Goal: Task Accomplishment & Management: Complete application form

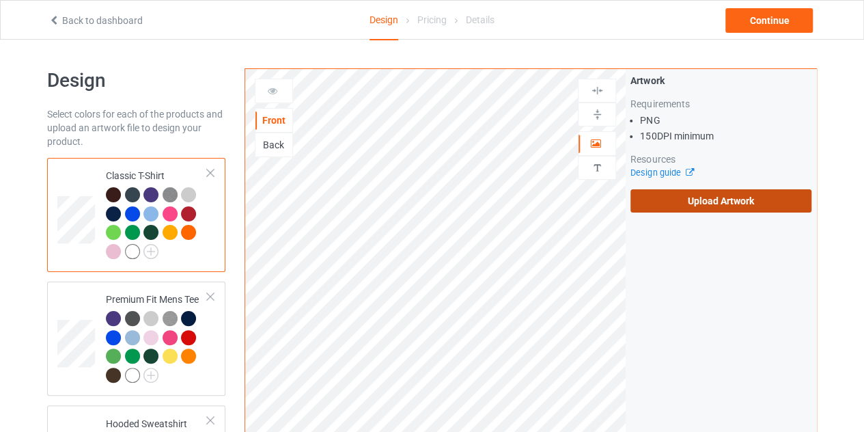
click at [671, 195] on label "Upload Artwork" at bounding box center [720, 200] width 181 height 23
click at [0, 0] on input "Upload Artwork" at bounding box center [0, 0] width 0 height 0
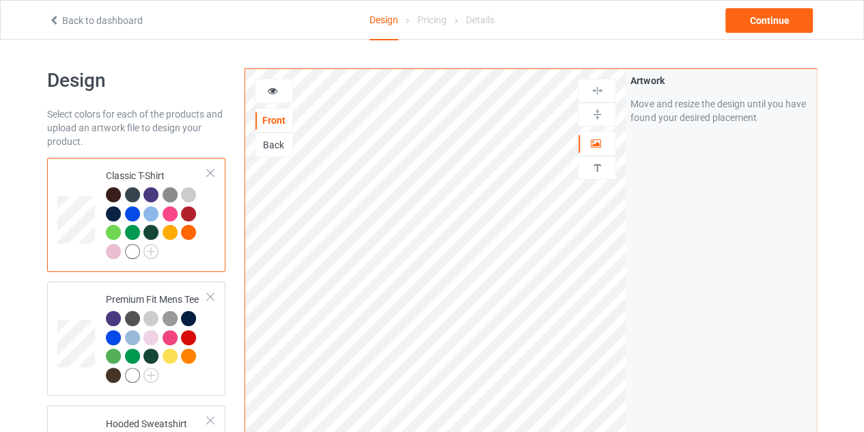
click at [148, 238] on div at bounding box center [150, 232] width 15 height 15
click at [150, 248] on img at bounding box center [150, 251] width 15 height 15
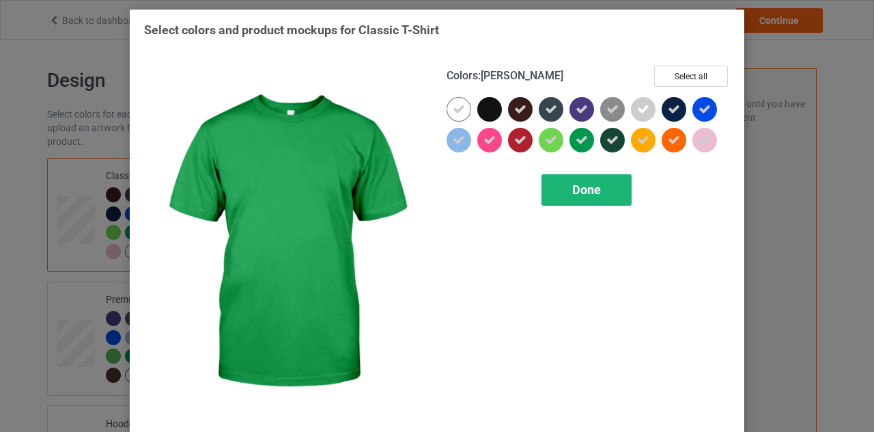
click at [578, 181] on div "Done" at bounding box center [587, 189] width 90 height 31
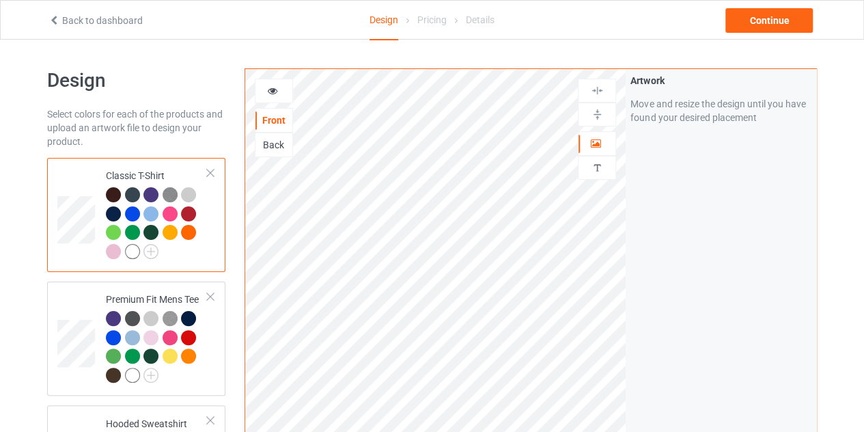
click at [146, 192] on div at bounding box center [150, 194] width 15 height 15
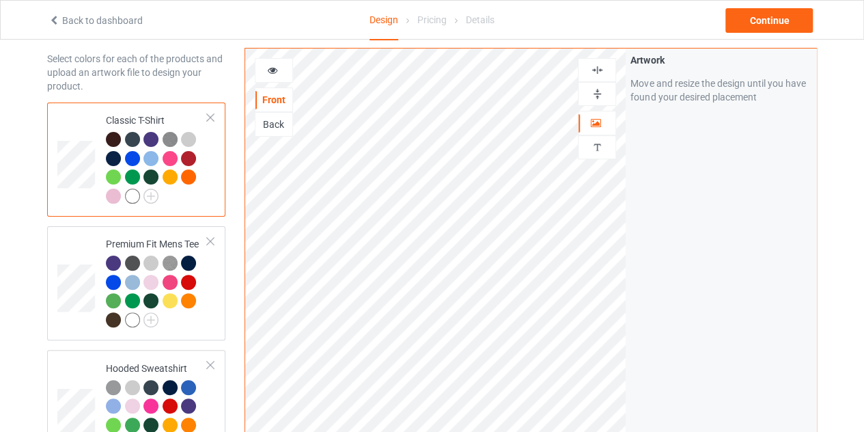
scroll to position [54, 0]
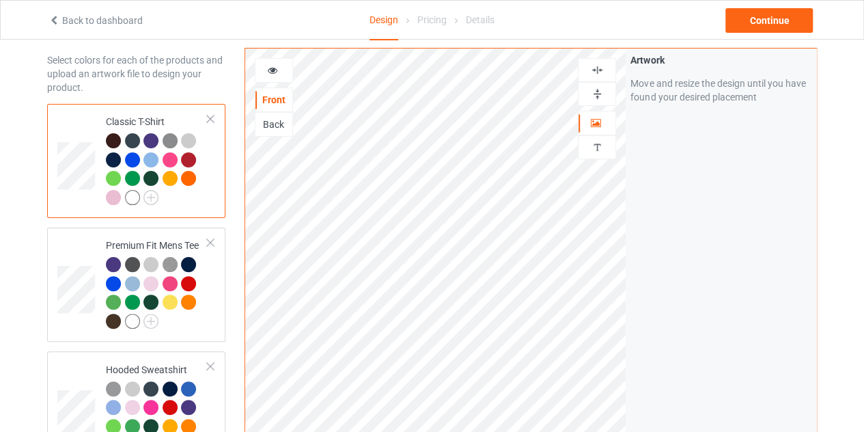
click at [270, 68] on icon at bounding box center [273, 69] width 12 height 10
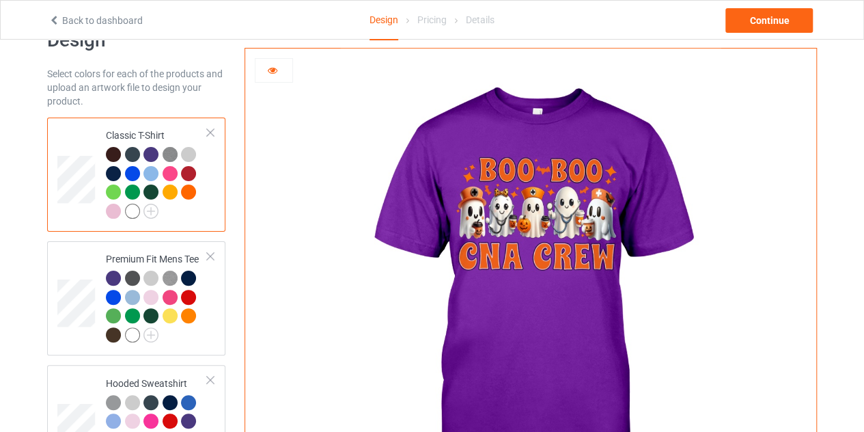
scroll to position [40, 0]
click at [173, 172] on div at bounding box center [170, 174] width 15 height 15
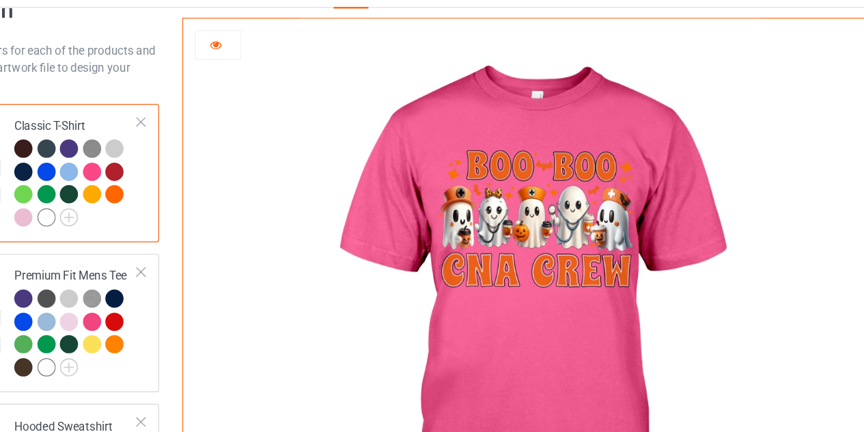
scroll to position [40, 0]
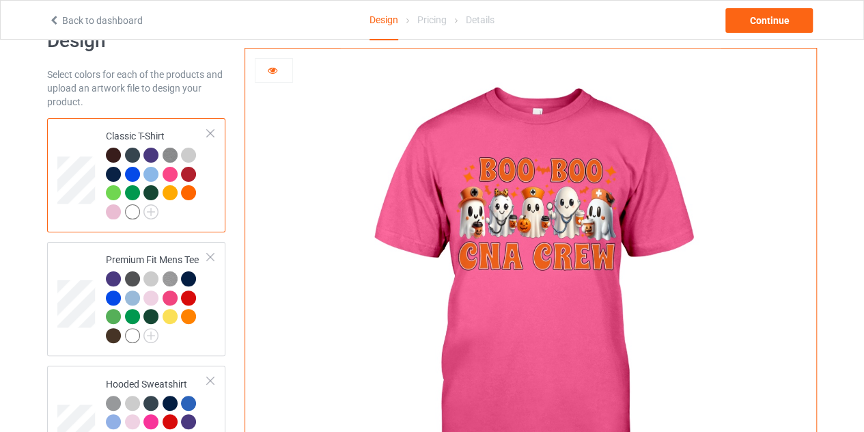
click at [273, 66] on icon at bounding box center [273, 69] width 12 height 10
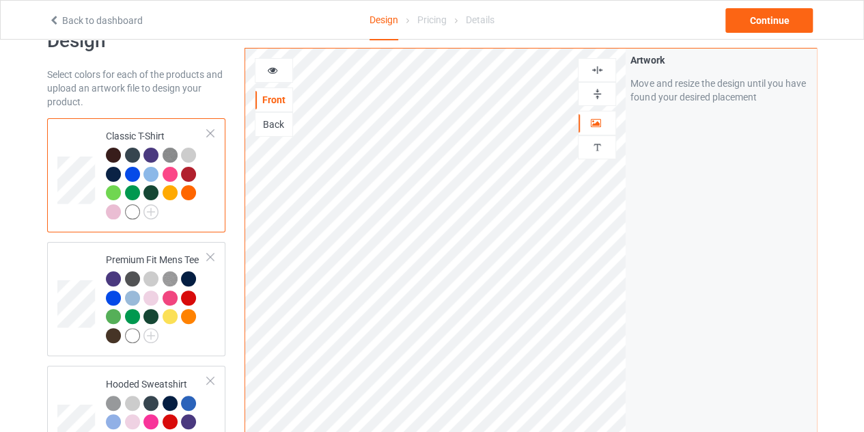
click at [278, 74] on div at bounding box center [273, 71] width 37 height 14
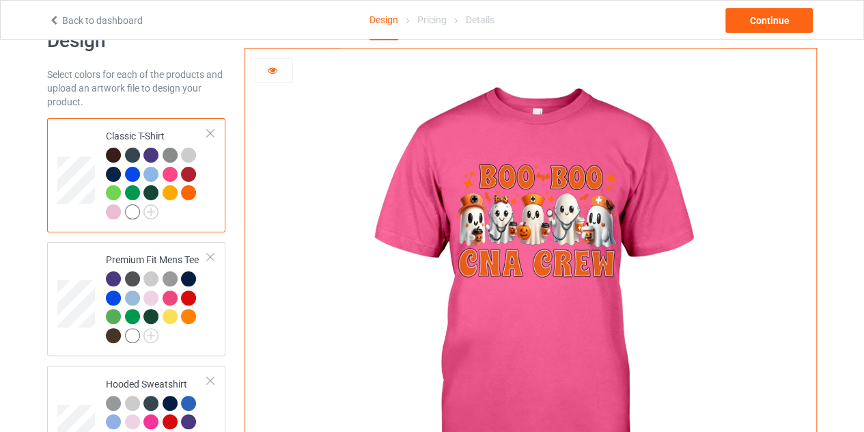
click at [153, 154] on div at bounding box center [150, 155] width 15 height 15
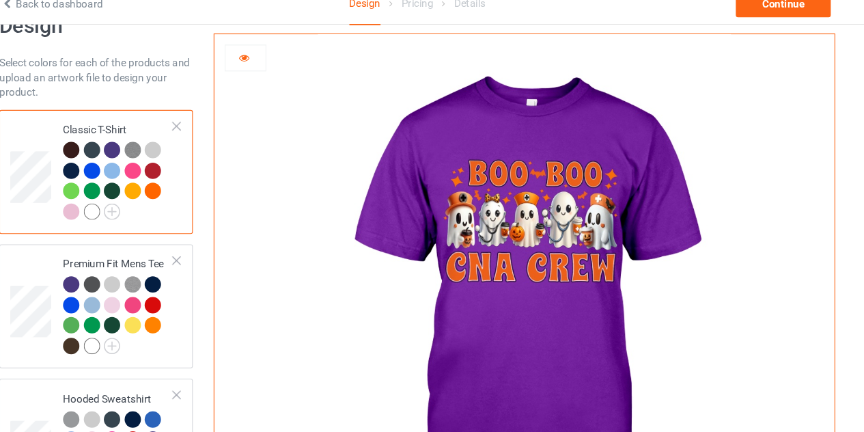
scroll to position [40, 0]
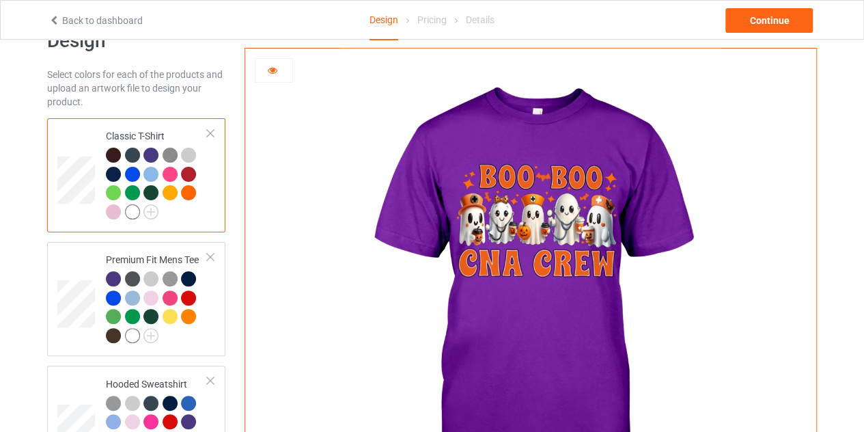
click at [178, 201] on div at bounding box center [172, 194] width 19 height 19
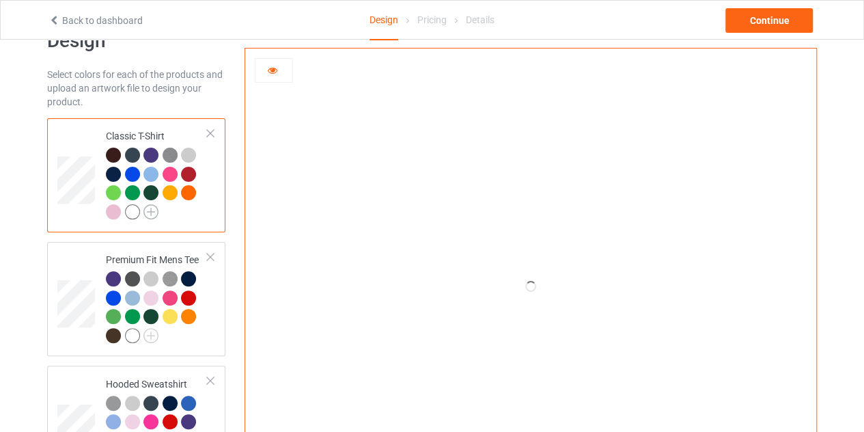
click at [150, 210] on img at bounding box center [150, 211] width 15 height 15
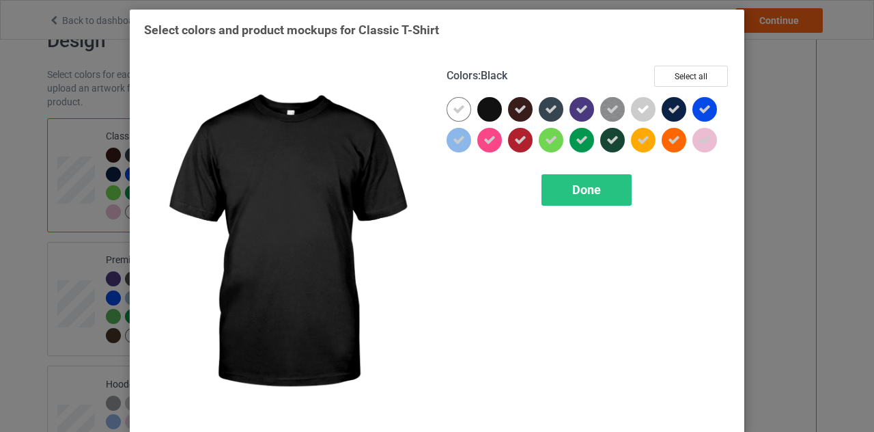
click at [482, 107] on div at bounding box center [489, 109] width 25 height 25
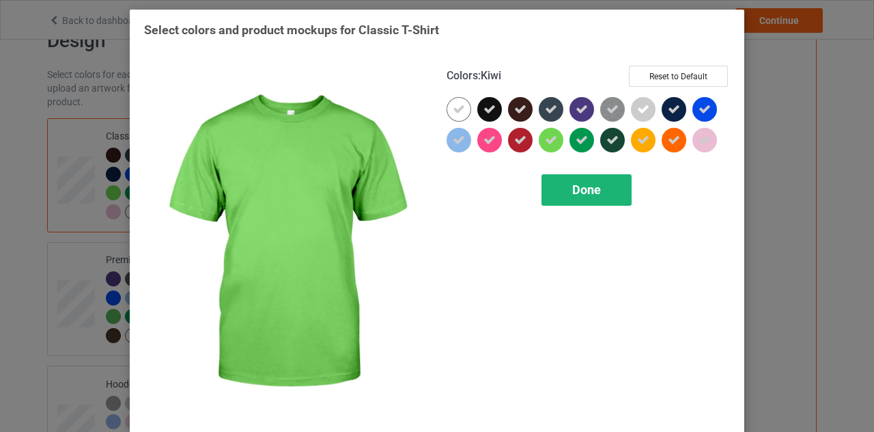
click at [572, 184] on span "Done" at bounding box center [586, 189] width 29 height 14
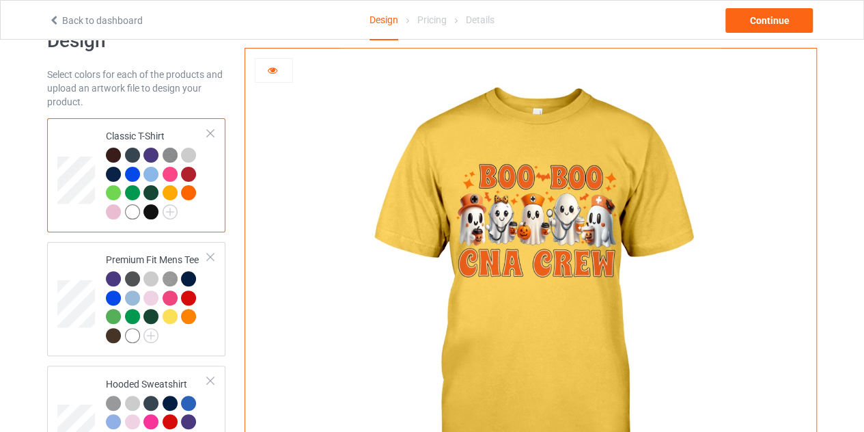
click at [146, 216] on div at bounding box center [150, 211] width 15 height 15
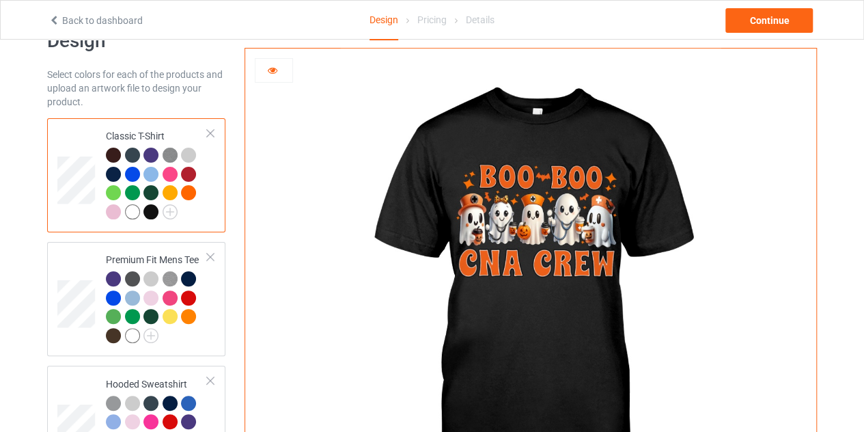
click at [268, 75] on div at bounding box center [273, 71] width 37 height 14
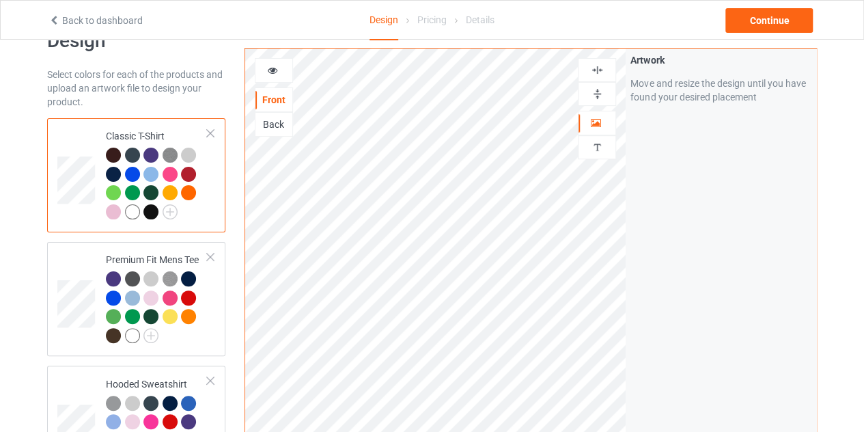
click at [279, 74] on div at bounding box center [273, 71] width 37 height 14
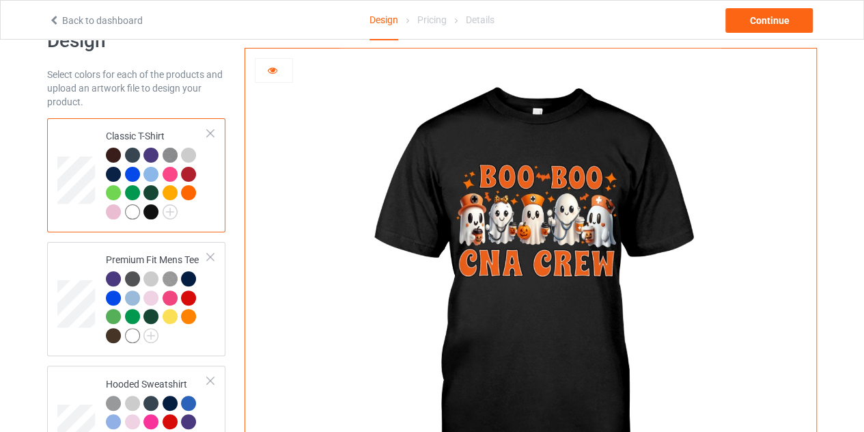
click at [269, 67] on icon at bounding box center [273, 69] width 12 height 10
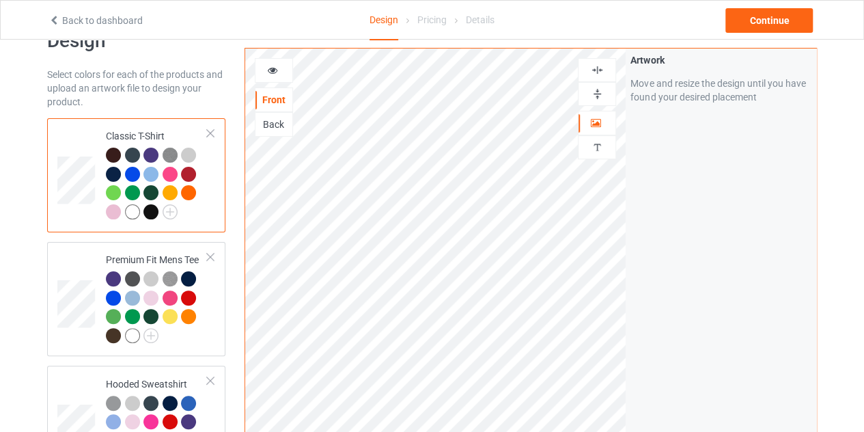
click at [604, 70] on div at bounding box center [596, 70] width 37 height 13
click at [599, 69] on img at bounding box center [597, 70] width 13 height 13
click at [754, 17] on div "Continue" at bounding box center [768, 20] width 87 height 25
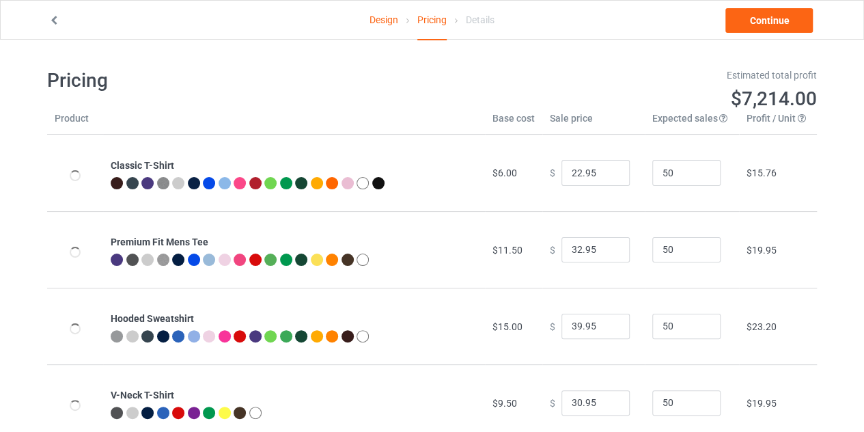
type input "26.95"
type input "46.95"
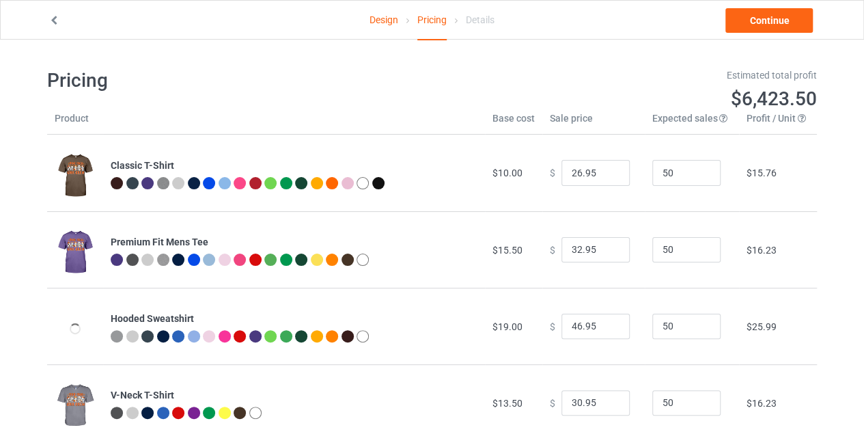
click at [381, 21] on link "Design" at bounding box center [383, 20] width 29 height 38
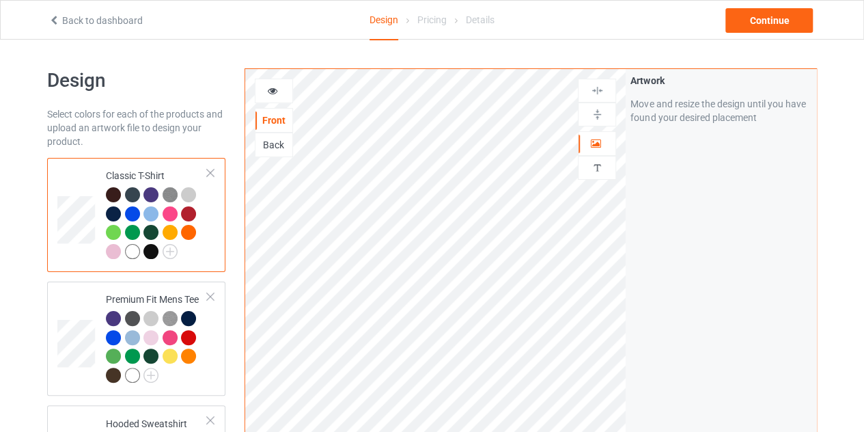
click at [275, 149] on div "Back" at bounding box center [273, 145] width 37 height 14
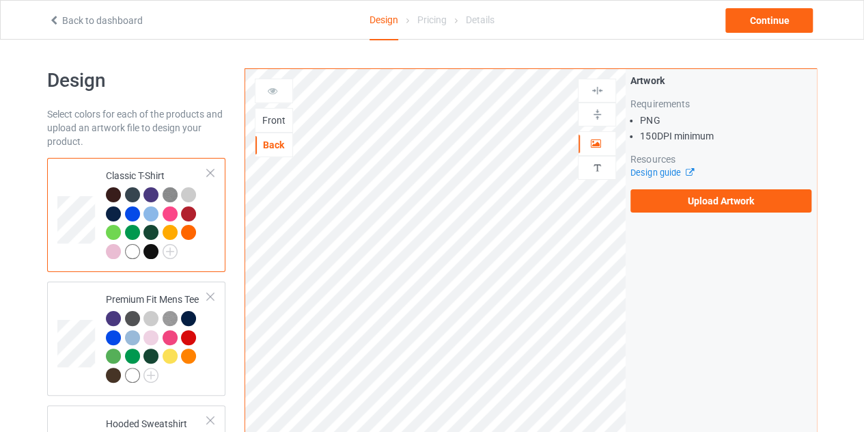
click at [270, 115] on div "Front" at bounding box center [273, 120] width 37 height 14
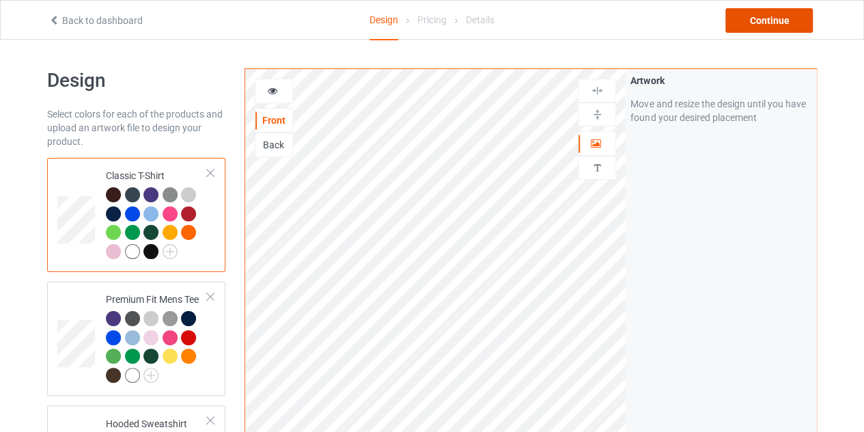
click at [756, 30] on div "Continue" at bounding box center [768, 20] width 87 height 25
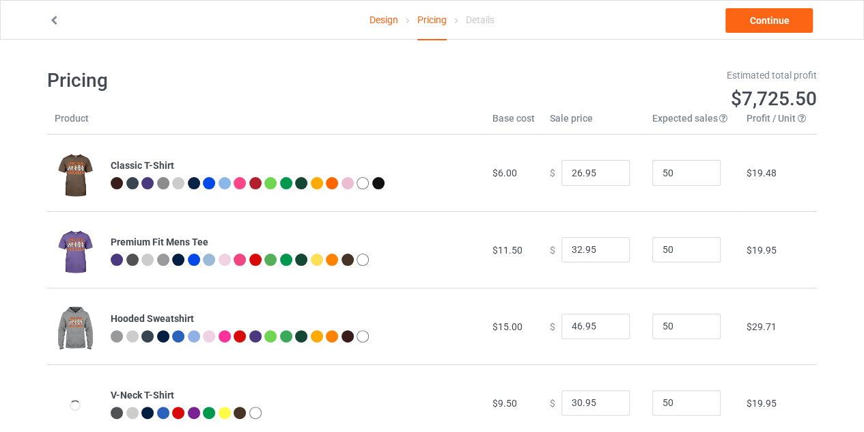
click at [604, 192] on td "$ 26.95" at bounding box center [593, 173] width 102 height 76
click at [385, 23] on link "Design" at bounding box center [383, 20] width 29 height 38
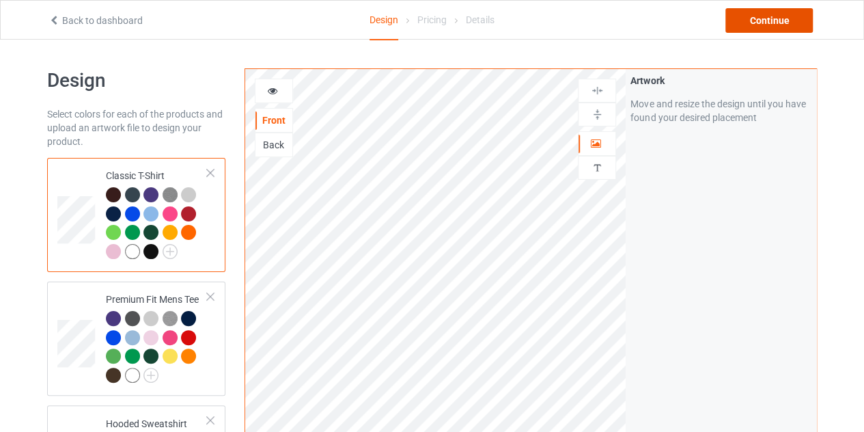
click at [769, 27] on div "Continue" at bounding box center [768, 20] width 87 height 25
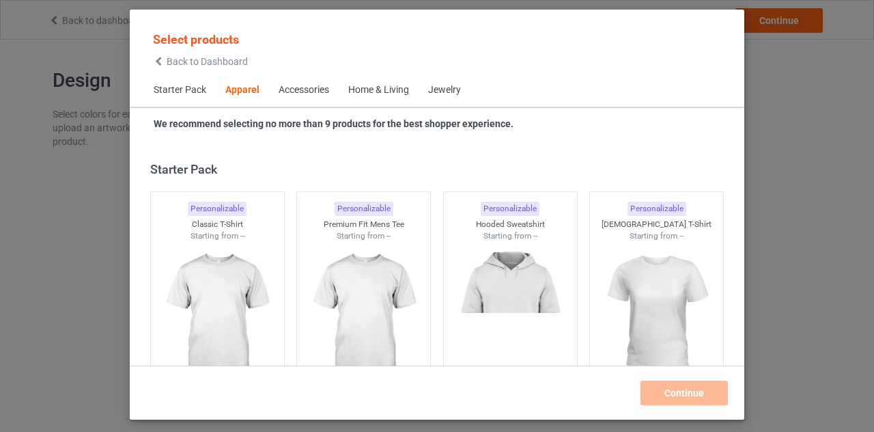
scroll to position [509, 0]
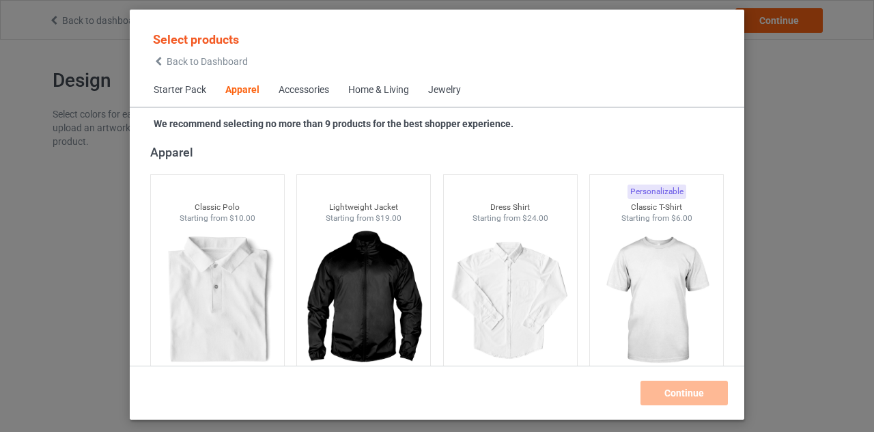
click at [159, 61] on icon at bounding box center [159, 62] width 12 height 10
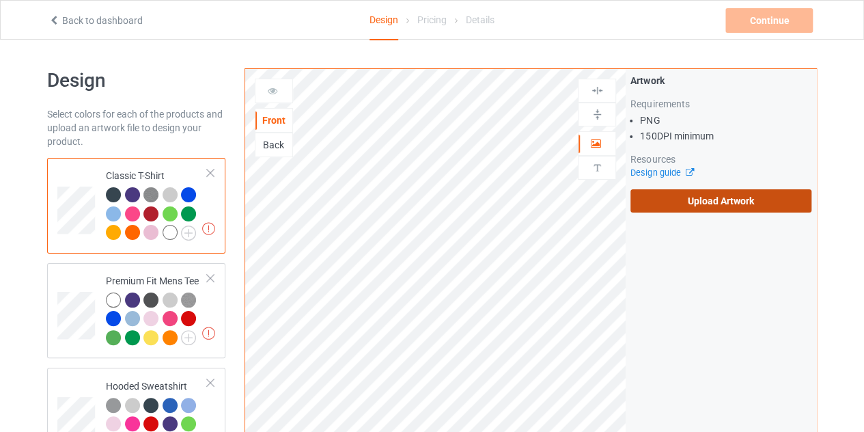
click at [708, 201] on label "Upload Artwork" at bounding box center [720, 200] width 181 height 23
click at [0, 0] on input "Upload Artwork" at bounding box center [0, 0] width 0 height 0
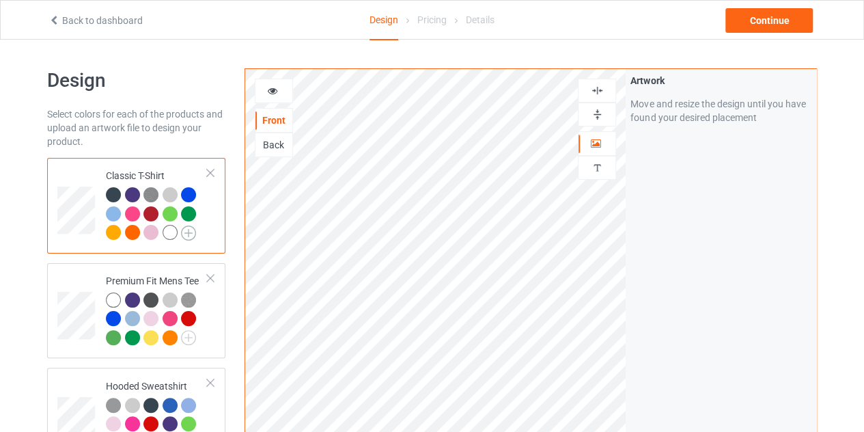
click at [191, 230] on img at bounding box center [188, 232] width 15 height 15
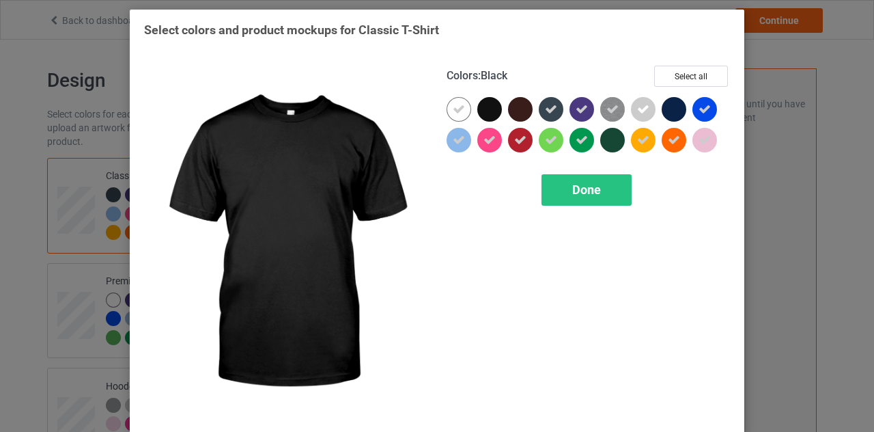
click at [492, 102] on div at bounding box center [489, 109] width 25 height 25
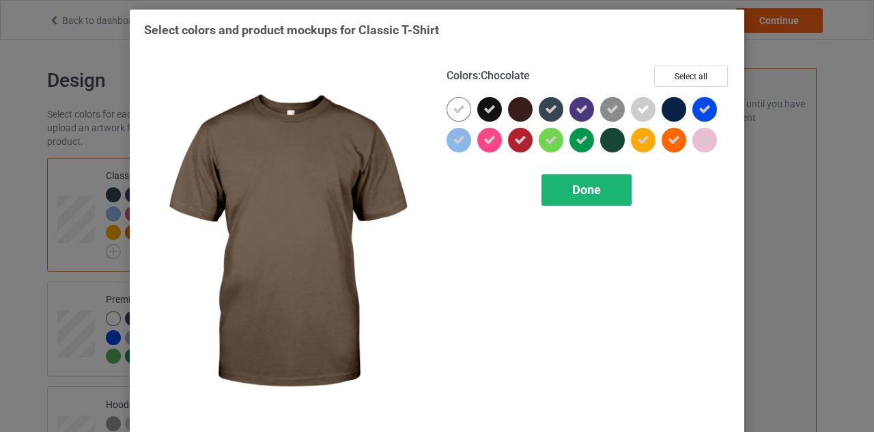
click at [542, 174] on div "Done" at bounding box center [587, 189] width 90 height 31
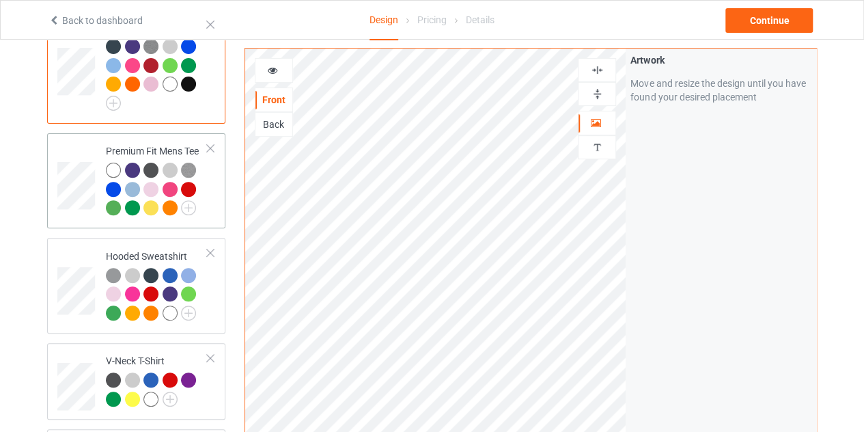
scroll to position [158, 0]
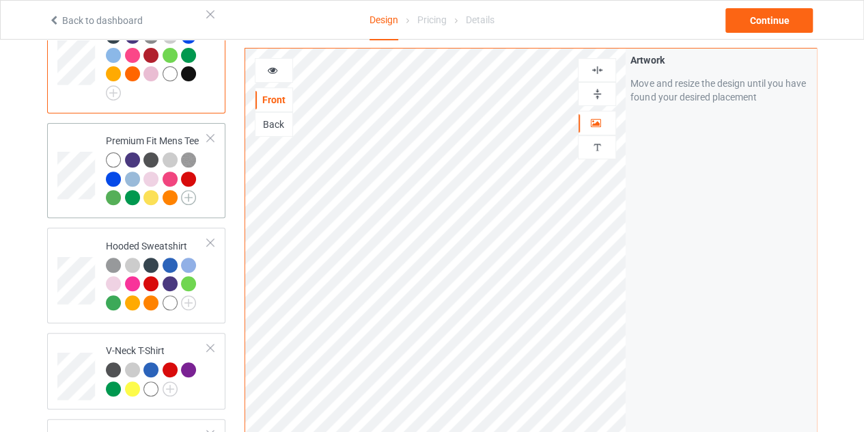
click at [187, 196] on img at bounding box center [188, 197] width 15 height 15
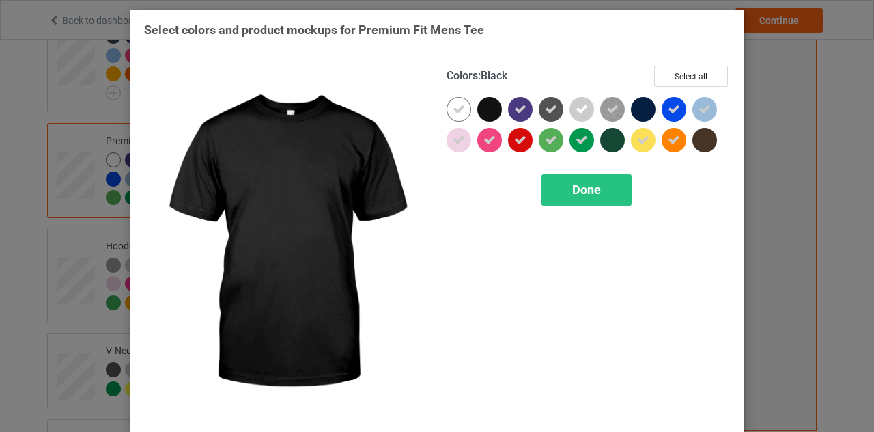
click at [481, 106] on div at bounding box center [489, 109] width 25 height 25
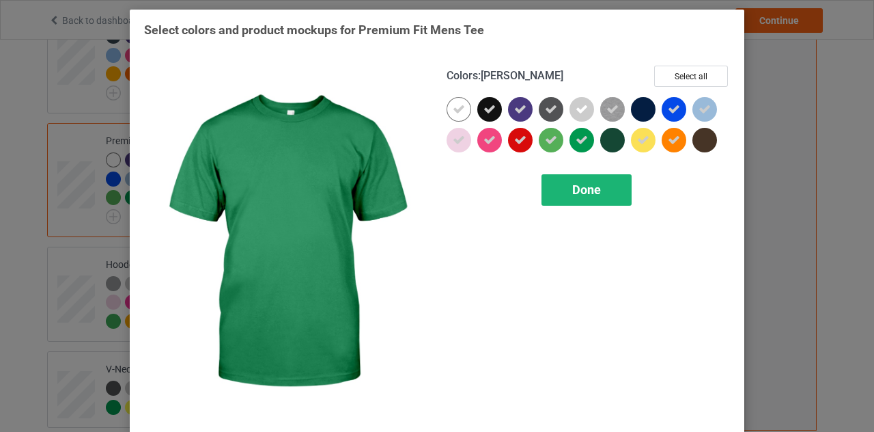
click at [578, 185] on span "Done" at bounding box center [586, 189] width 29 height 14
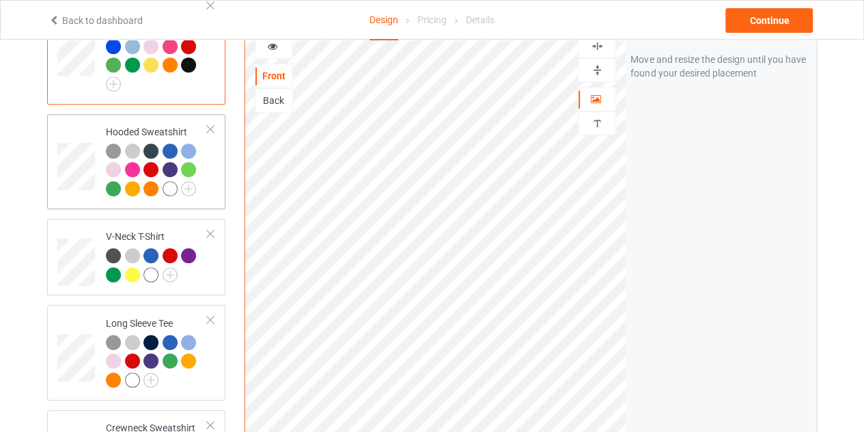
scroll to position [305, 0]
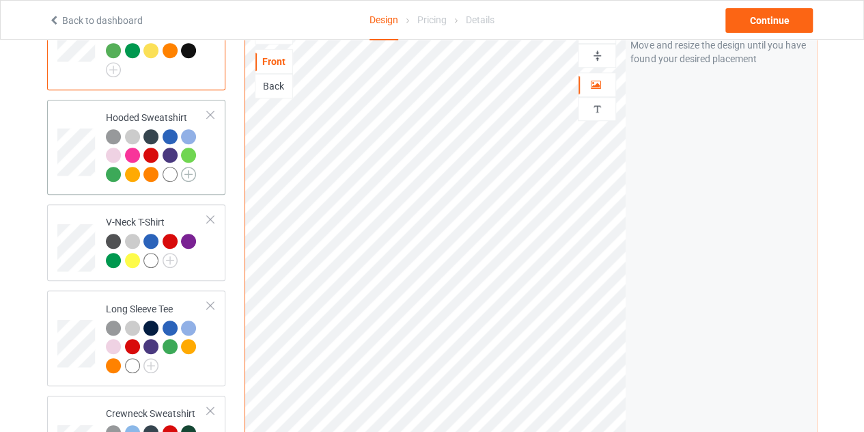
click at [195, 170] on img at bounding box center [188, 174] width 15 height 15
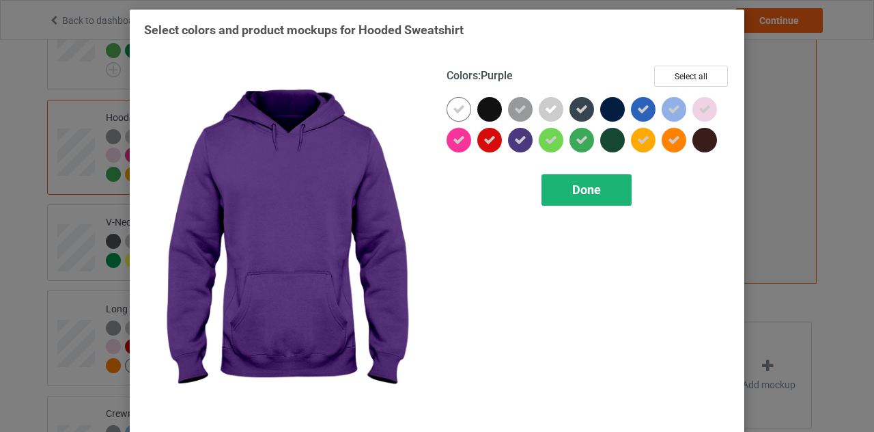
drag, startPoint x: 493, startPoint y: 111, endPoint x: 561, endPoint y: 192, distance: 105.6
click at [561, 192] on div "Colors : Purple Select all Done" at bounding box center [588, 243] width 303 height 374
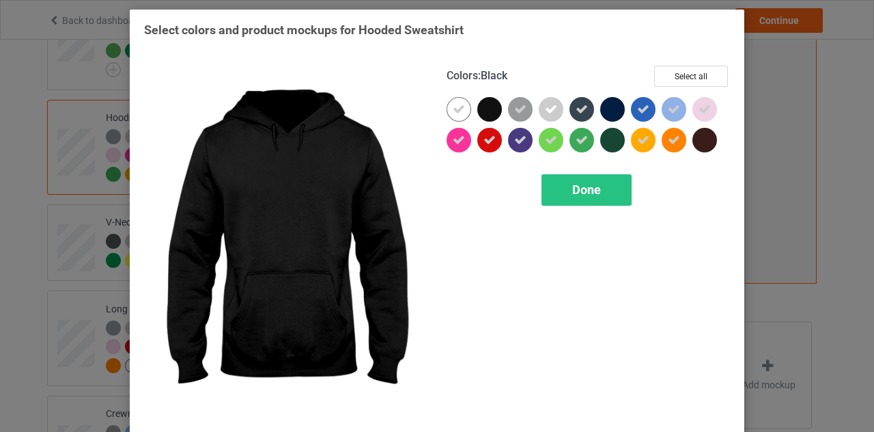
click at [486, 104] on div at bounding box center [489, 109] width 25 height 25
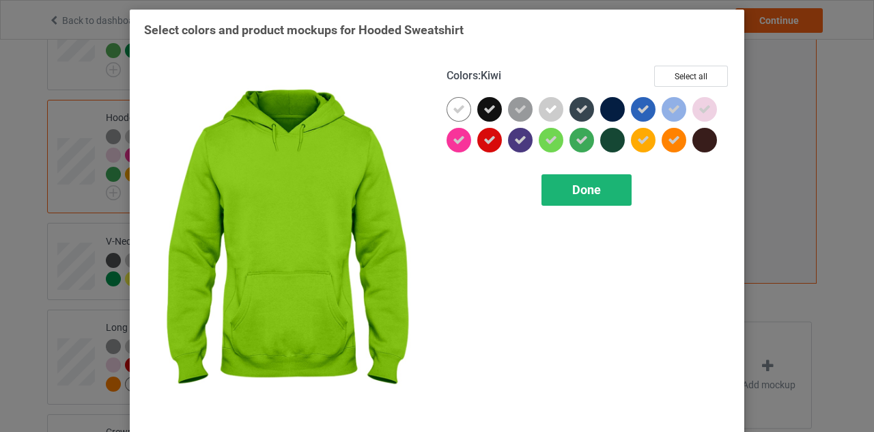
click at [565, 186] on div "Done" at bounding box center [587, 189] width 90 height 31
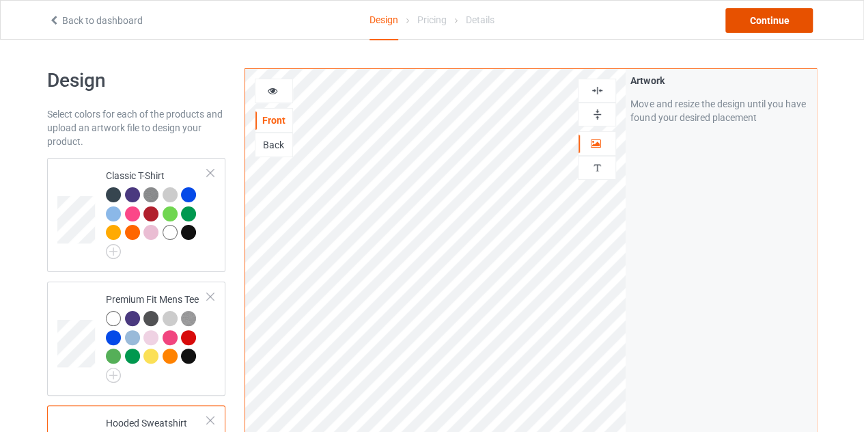
click at [757, 14] on div "Continue" at bounding box center [768, 20] width 87 height 25
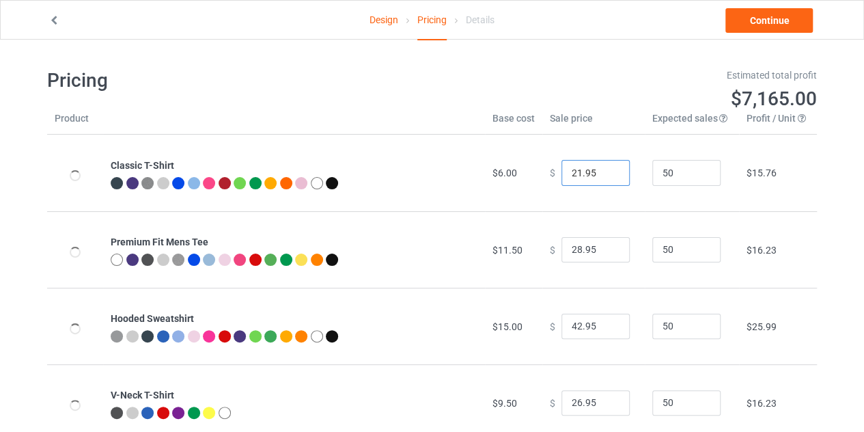
click at [605, 176] on input "21.95" at bounding box center [595, 173] width 68 height 26
click at [605, 176] on input "20.95" at bounding box center [595, 173] width 68 height 26
click at [605, 176] on input "19.95" at bounding box center [595, 173] width 68 height 26
click at [605, 176] on input "18.95" at bounding box center [595, 173] width 68 height 26
click at [605, 176] on input "17.95" at bounding box center [595, 173] width 68 height 26
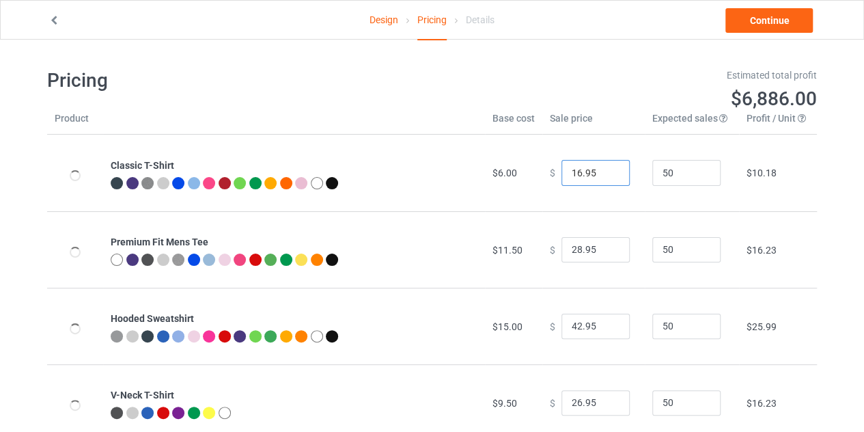
click at [605, 176] on input "16.95" at bounding box center [595, 173] width 68 height 26
type input "15.95"
click at [605, 176] on input "15.95" at bounding box center [595, 173] width 68 height 26
click at [744, 23] on link "Continue" at bounding box center [768, 20] width 87 height 25
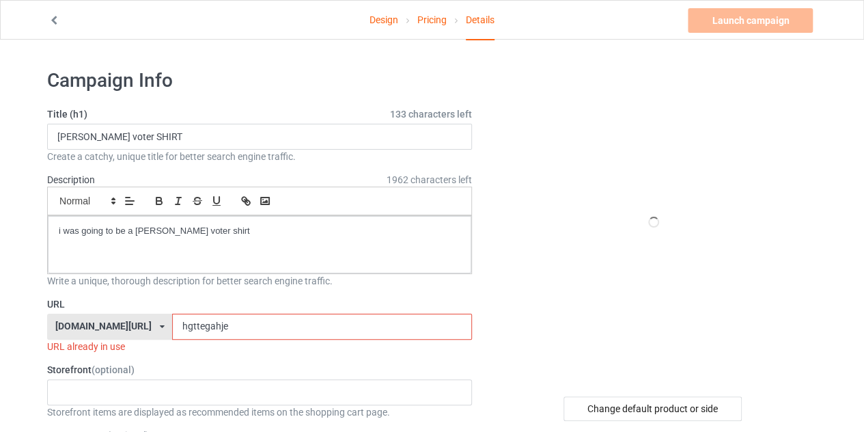
click at [425, 17] on link "Pricing" at bounding box center [431, 20] width 29 height 38
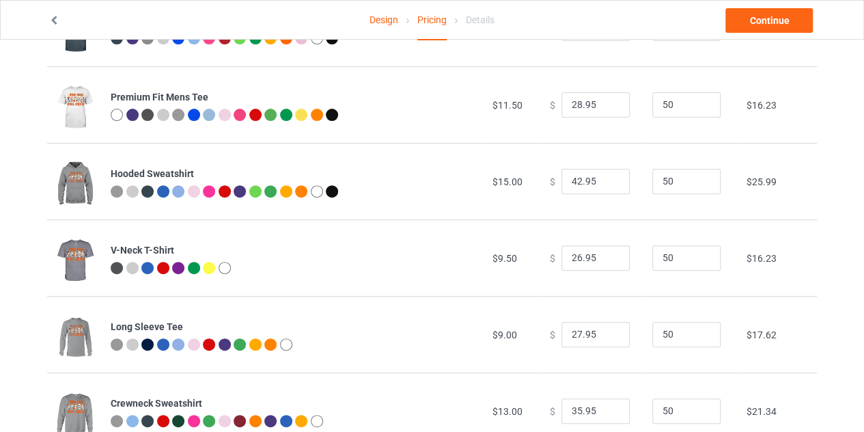
scroll to position [145, 0]
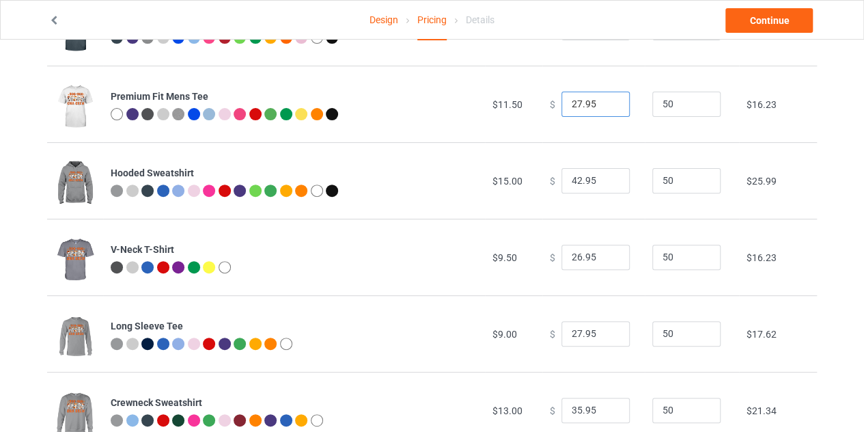
click at [605, 109] on input "27.95" at bounding box center [595, 105] width 68 height 26
click at [605, 109] on input "26.95" at bounding box center [595, 105] width 68 height 26
click at [605, 109] on input "25.95" at bounding box center [595, 105] width 68 height 26
click at [605, 109] on input "24.95" at bounding box center [595, 105] width 68 height 26
click at [605, 109] on input "23.95" at bounding box center [595, 105] width 68 height 26
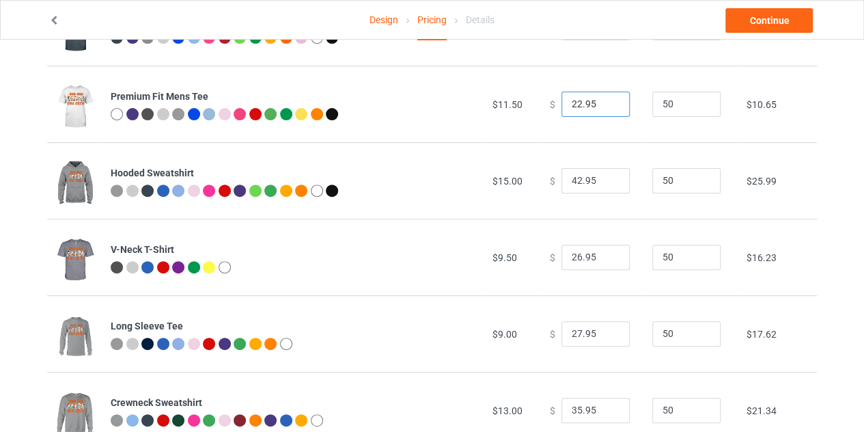
type input "22.95"
click at [605, 109] on input "22.95" at bounding box center [595, 105] width 68 height 26
click at [602, 181] on input "41.95" at bounding box center [595, 181] width 68 height 26
click at [602, 181] on input "40.95" at bounding box center [595, 181] width 68 height 26
click at [602, 181] on input "39.95" at bounding box center [595, 181] width 68 height 26
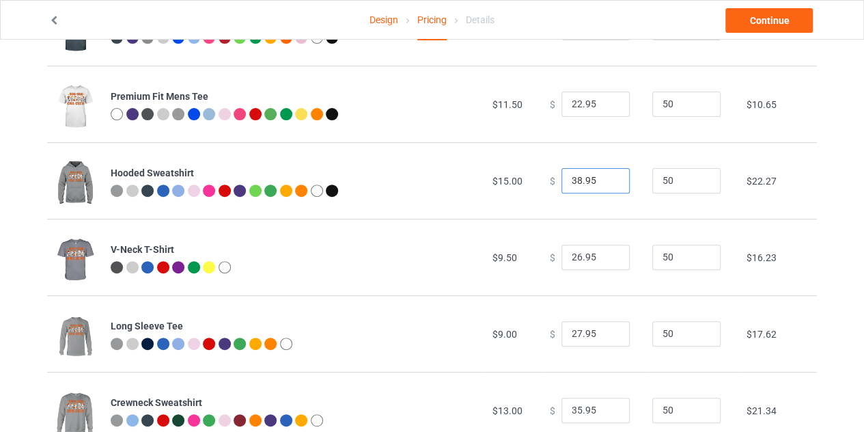
click at [602, 181] on input "38.95" at bounding box center [595, 181] width 68 height 26
click at [602, 181] on input "37.95" at bounding box center [595, 181] width 68 height 26
click at [602, 181] on input "36.95" at bounding box center [595, 181] width 68 height 26
click at [602, 181] on input "35.95" at bounding box center [595, 181] width 68 height 26
click at [602, 181] on input "34.95" at bounding box center [595, 181] width 68 height 26
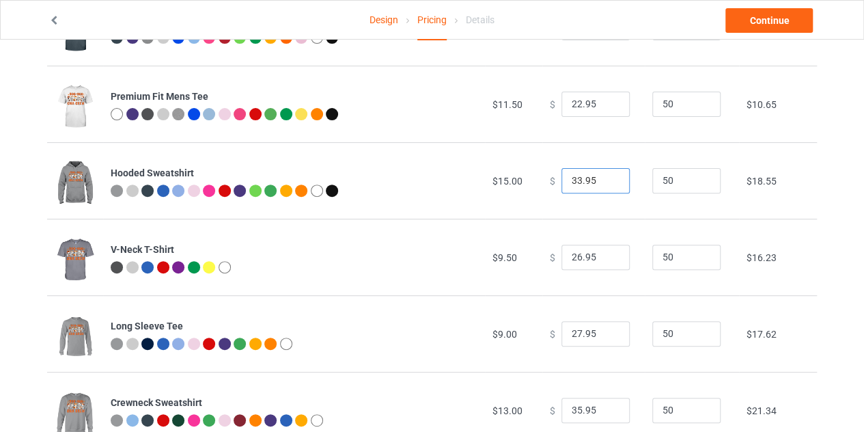
click at [602, 181] on input "33.95" at bounding box center [595, 181] width 68 height 26
click at [602, 181] on input "32.95" at bounding box center [595, 181] width 68 height 26
click at [602, 181] on input "31.95" at bounding box center [595, 181] width 68 height 26
click at [602, 181] on input "30.95" at bounding box center [595, 181] width 68 height 26
click at [602, 181] on input "29.95" at bounding box center [595, 181] width 68 height 26
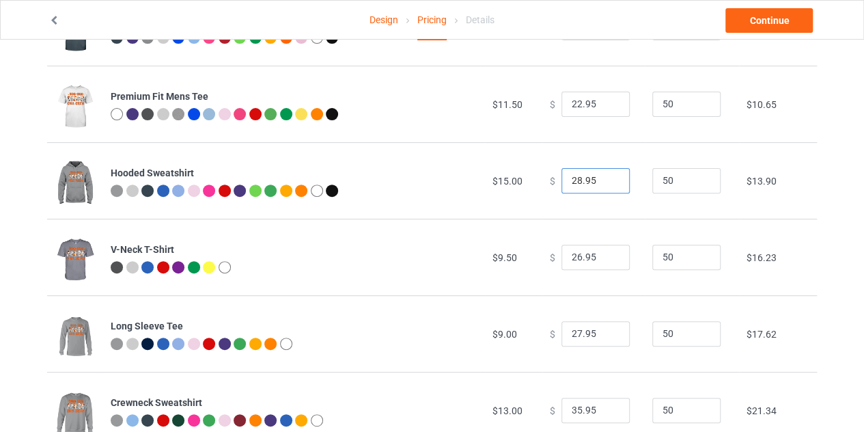
type input "28.95"
click at [602, 181] on input "28.95" at bounding box center [595, 181] width 68 height 26
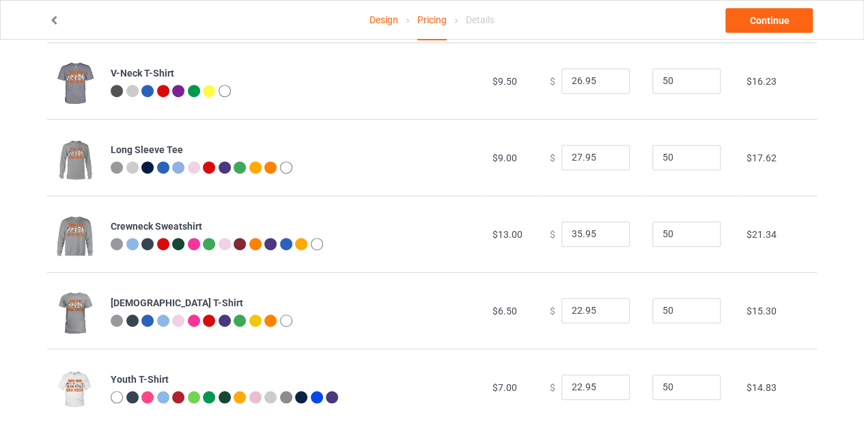
scroll to position [343, 0]
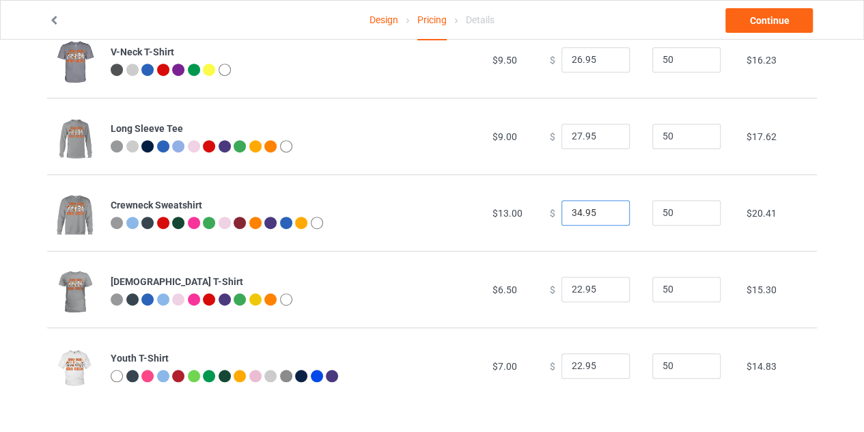
click at [605, 214] on input "34.95" at bounding box center [595, 213] width 68 height 26
click at [605, 214] on input "33.95" at bounding box center [595, 213] width 68 height 26
click at [605, 214] on input "32.95" at bounding box center [595, 213] width 68 height 26
click at [605, 214] on input "31.95" at bounding box center [595, 213] width 68 height 26
click at [605, 214] on input "30.95" at bounding box center [595, 213] width 68 height 26
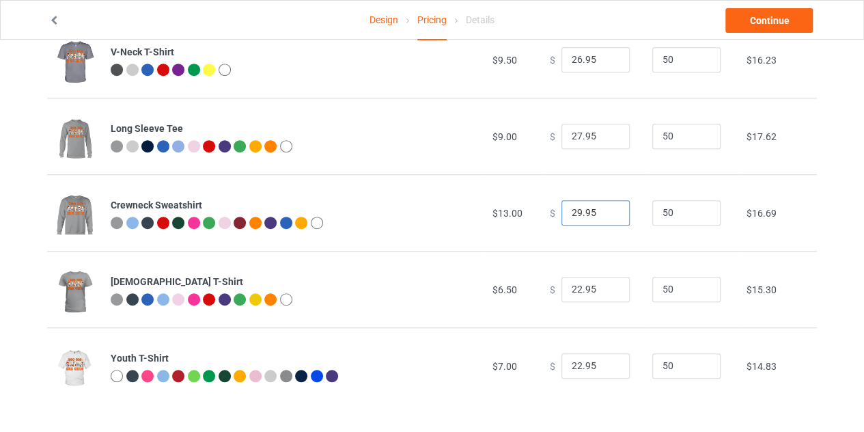
click at [605, 214] on input "29.95" at bounding box center [595, 213] width 68 height 26
click at [605, 214] on input "28.95" at bounding box center [595, 213] width 68 height 26
click at [605, 214] on input "27.95" at bounding box center [595, 213] width 68 height 26
click at [605, 214] on input "26.95" at bounding box center [595, 213] width 68 height 26
type input "25.95"
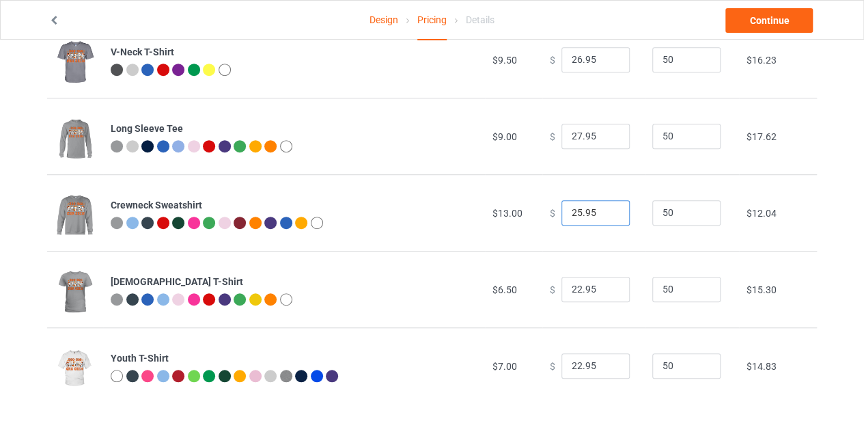
click at [605, 214] on input "25.95" at bounding box center [595, 213] width 68 height 26
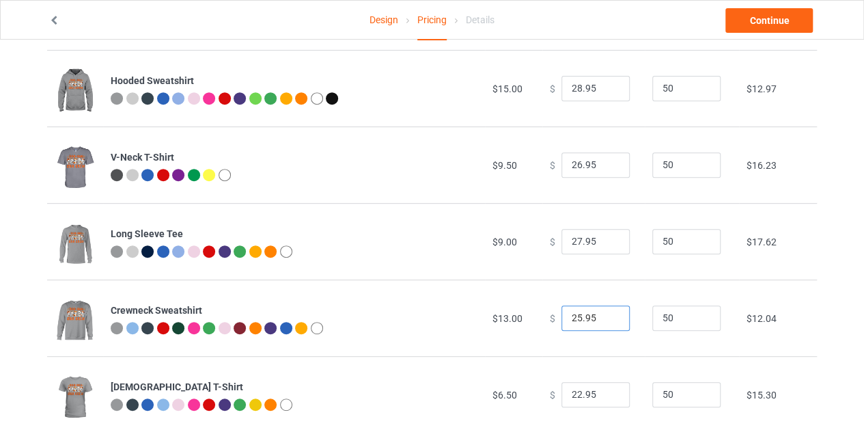
scroll to position [240, 0]
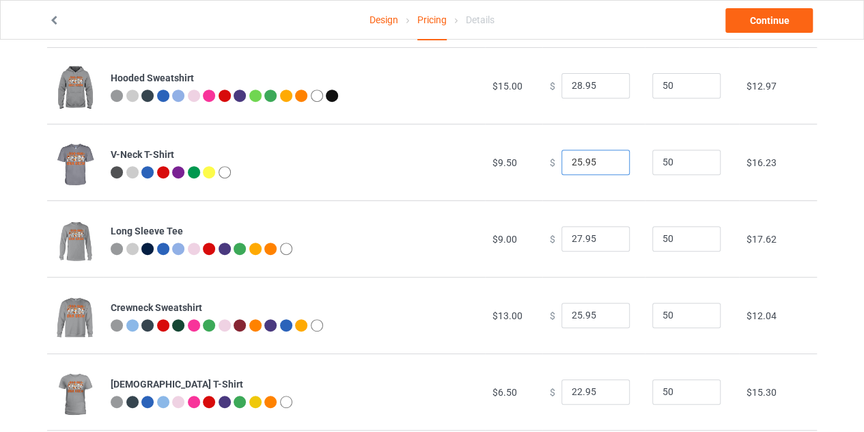
click at [606, 163] on input "25.95" at bounding box center [595, 163] width 68 height 26
click at [606, 163] on input "24.95" at bounding box center [595, 163] width 68 height 26
click at [606, 163] on input "23.95" at bounding box center [595, 163] width 68 height 26
type input "22.95"
click at [606, 163] on input "22.95" at bounding box center [595, 163] width 68 height 26
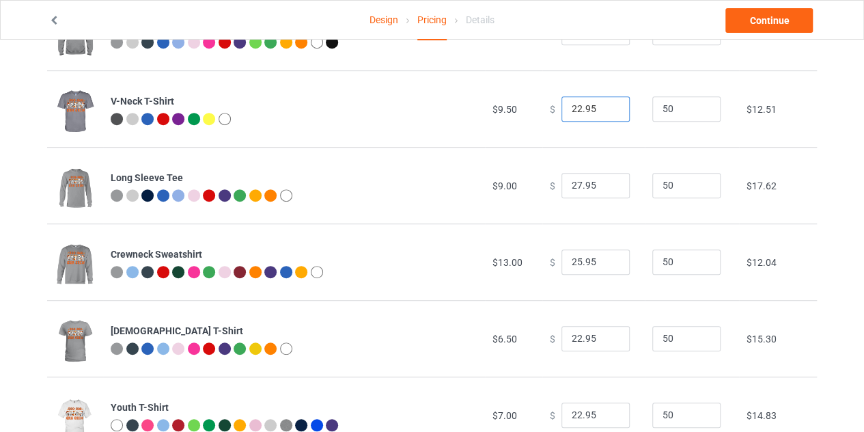
scroll to position [296, 0]
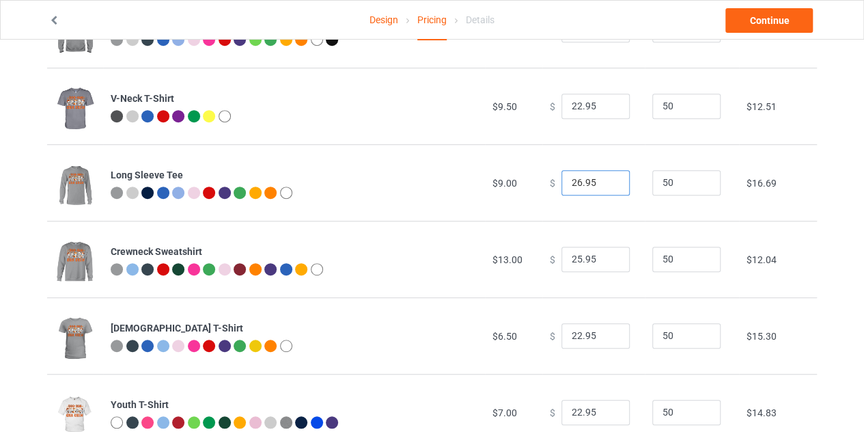
click at [604, 186] on input "26.95" at bounding box center [595, 183] width 68 height 26
click at [604, 186] on input "25.95" at bounding box center [595, 183] width 68 height 26
click at [604, 186] on input "24.95" at bounding box center [595, 183] width 68 height 26
click at [604, 186] on input "23.95" at bounding box center [595, 183] width 68 height 26
click at [604, 186] on input "22.95" at bounding box center [595, 183] width 68 height 26
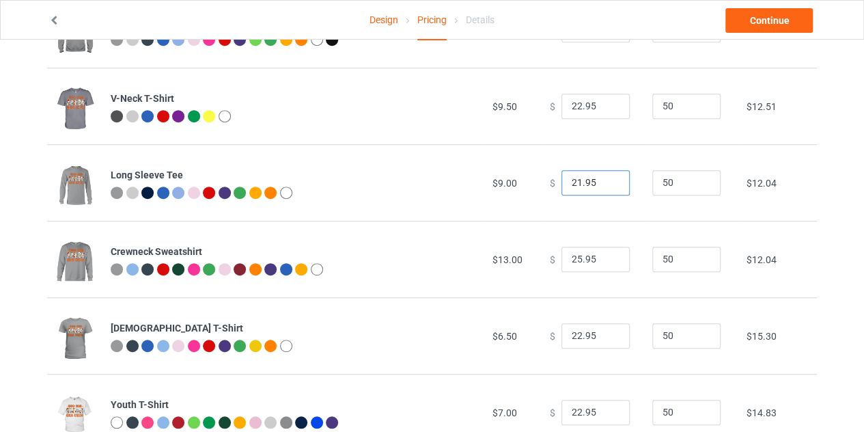
type input "21.95"
click at [604, 186] on input "21.95" at bounding box center [595, 183] width 68 height 26
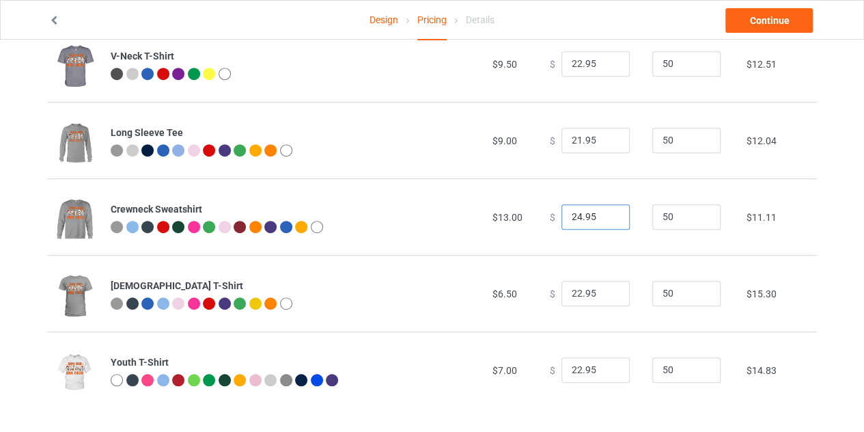
click at [606, 219] on input "24.95" at bounding box center [595, 217] width 68 height 26
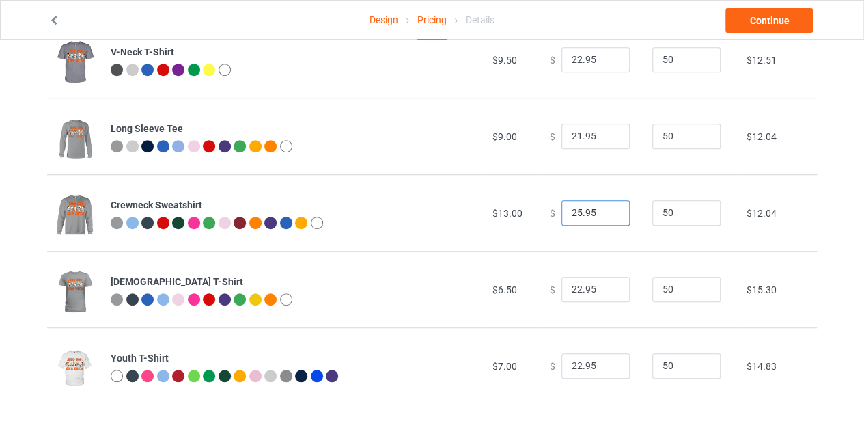
type input "25.95"
click at [606, 208] on input "25.95" at bounding box center [595, 213] width 68 height 26
click at [604, 293] on input "21.95" at bounding box center [595, 290] width 68 height 26
click at [604, 293] on input "20.95" at bounding box center [595, 290] width 68 height 26
click at [604, 293] on input "19.95" at bounding box center [595, 290] width 68 height 26
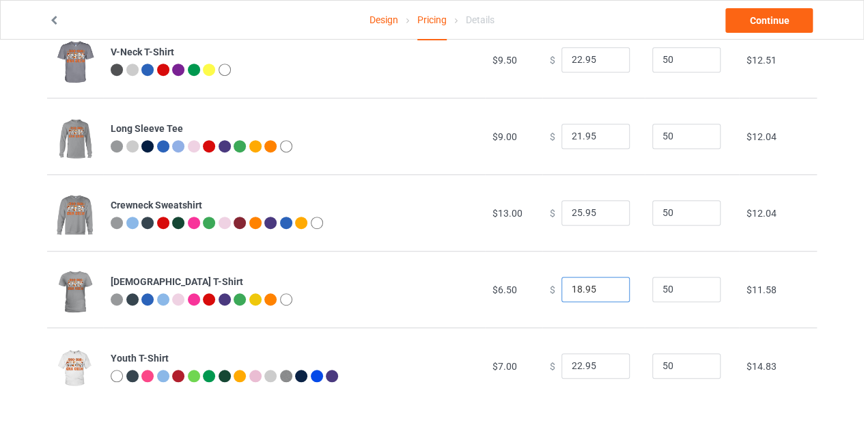
click at [604, 293] on input "18.95" at bounding box center [595, 290] width 68 height 26
type input "17.95"
click at [604, 293] on input "17.95" at bounding box center [595, 290] width 68 height 26
click at [751, 28] on link "Continue" at bounding box center [768, 20] width 87 height 25
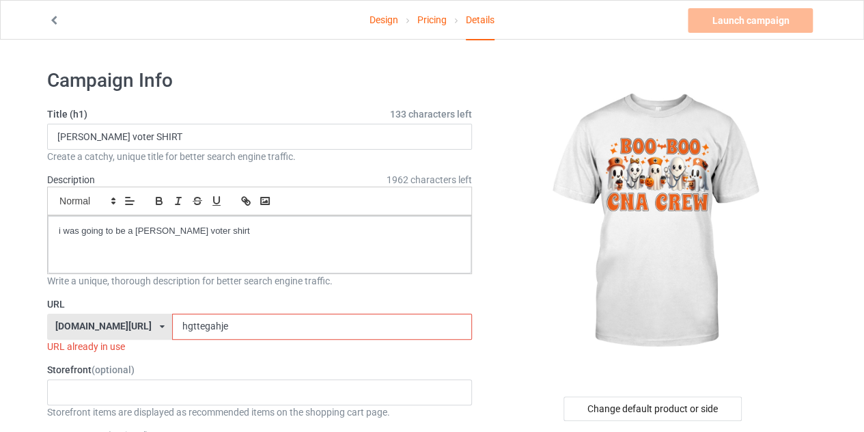
click at [520, 149] on div at bounding box center [654, 221] width 326 height 307
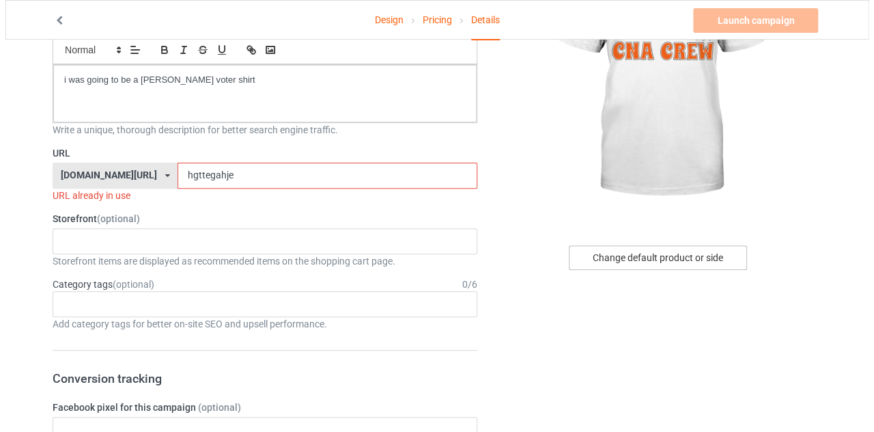
scroll to position [152, 0]
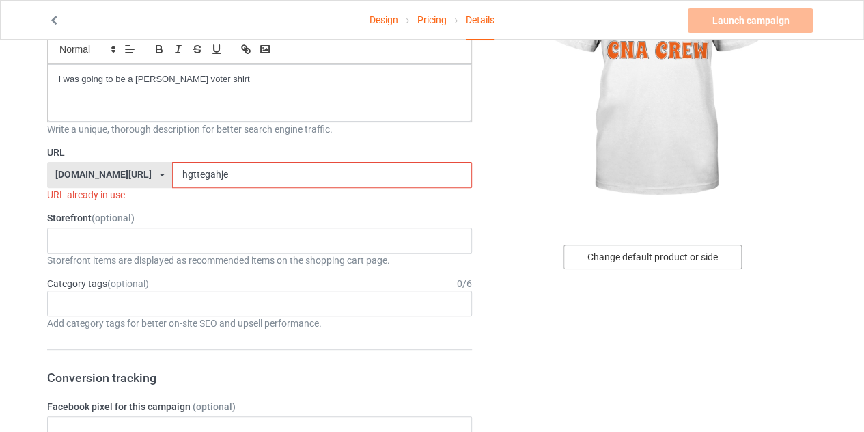
click at [634, 256] on div "Change default product or side" at bounding box center [652, 256] width 178 height 25
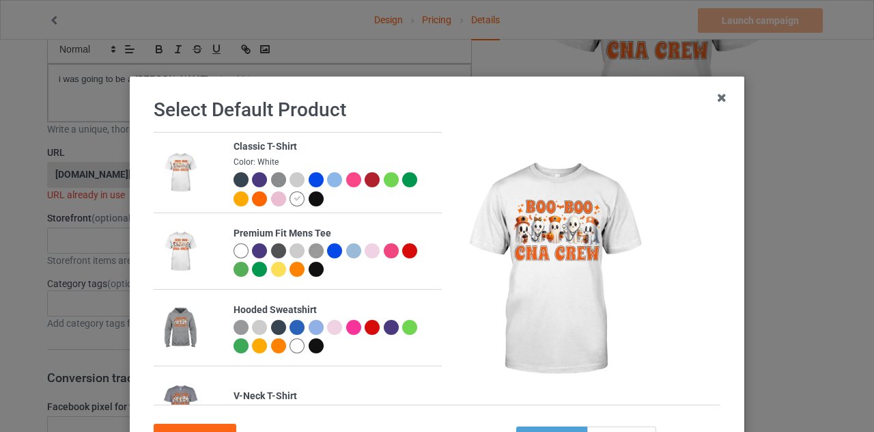
click at [252, 180] on div at bounding box center [259, 179] width 15 height 15
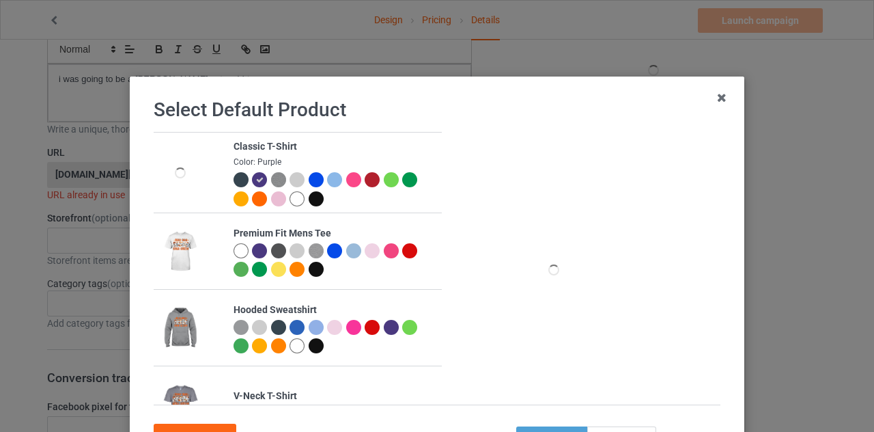
click at [309, 197] on div at bounding box center [316, 198] width 15 height 15
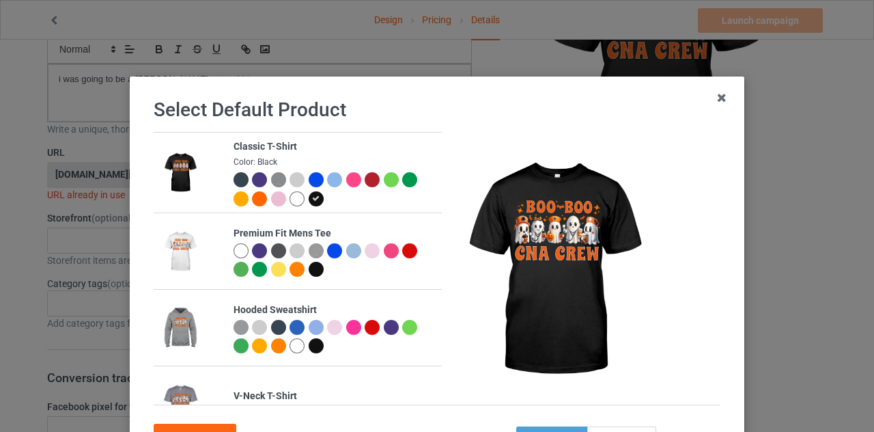
click at [253, 182] on div at bounding box center [259, 179] width 15 height 15
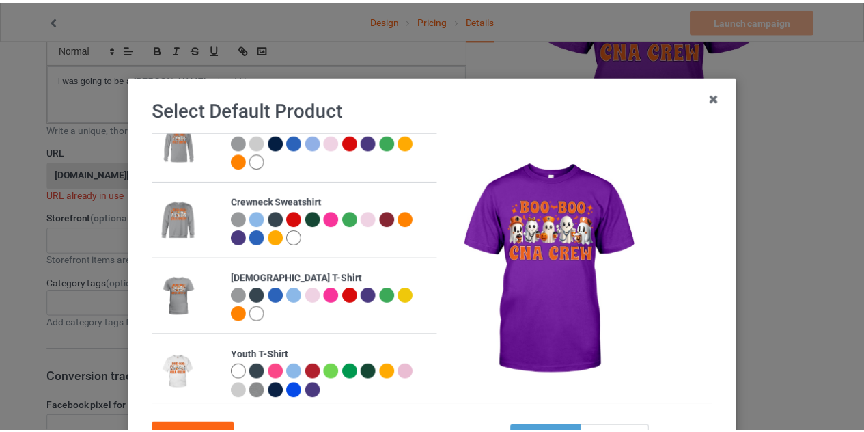
scroll to position [117, 0]
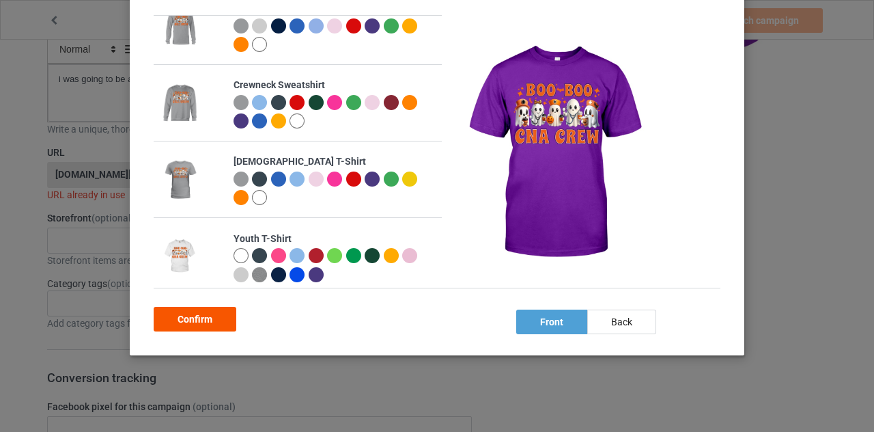
click at [203, 326] on div "Confirm" at bounding box center [195, 319] width 83 height 25
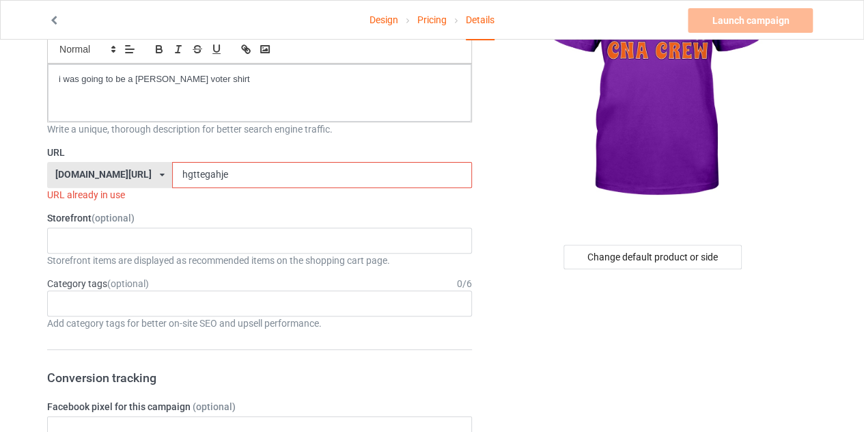
click at [225, 176] on input "hgttegahje" at bounding box center [321, 175] width 299 height 26
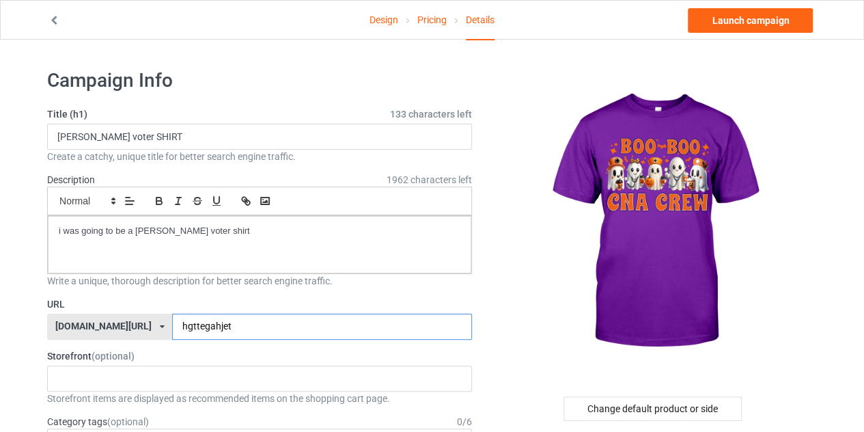
type input "hgttegahjet"
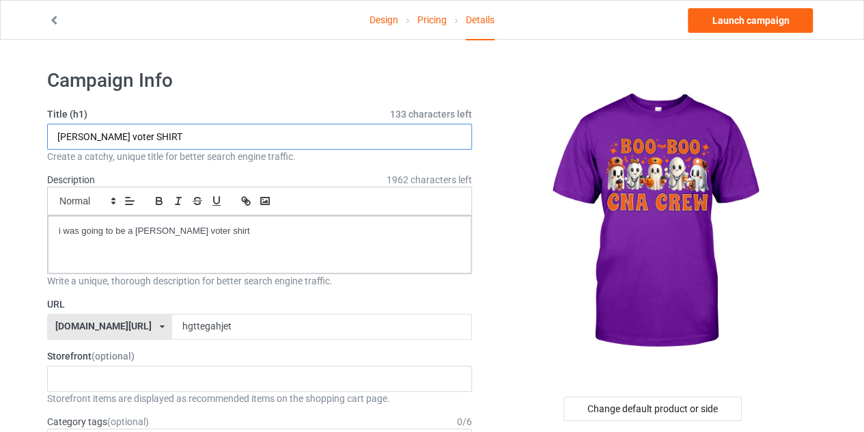
drag, startPoint x: 109, startPoint y: 134, endPoint x: 59, endPoint y: 136, distance: 49.2
click at [59, 136] on input "trump voter SHIRT" at bounding box center [259, 137] width 425 height 26
click at [59, 133] on input "tboo boo cna crew SHIRT" at bounding box center [259, 137] width 425 height 26
click at [201, 128] on input "boo boo cna crew SHIRT" at bounding box center [259, 137] width 425 height 26
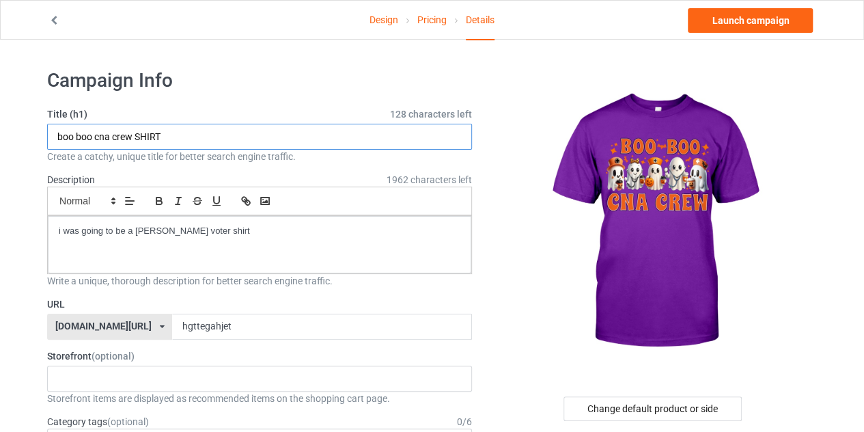
click at [201, 128] on input "boo boo cna crew SHIRT" at bounding box center [259, 137] width 425 height 26
type input "boo boo cna crew SHIRT"
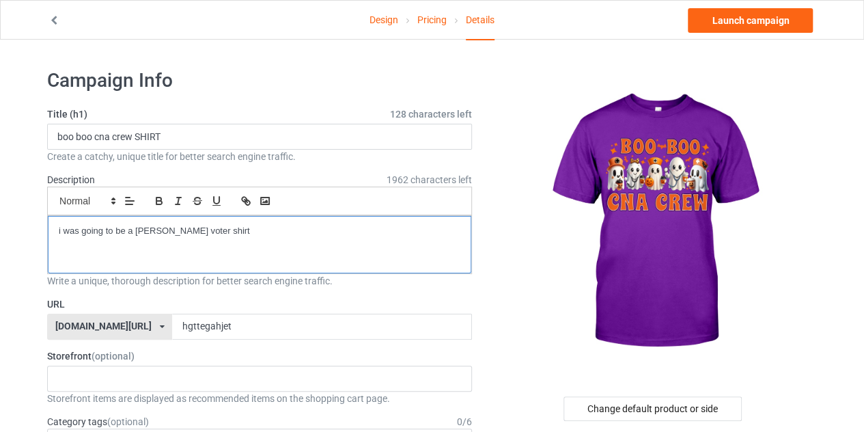
click at [240, 234] on p "i was going to be a trump voter shirt" at bounding box center [260, 231] width 402 height 13
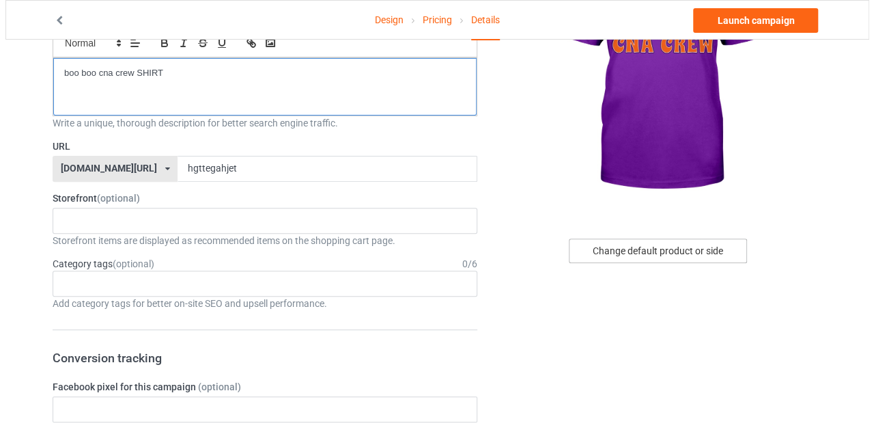
scroll to position [166, 0]
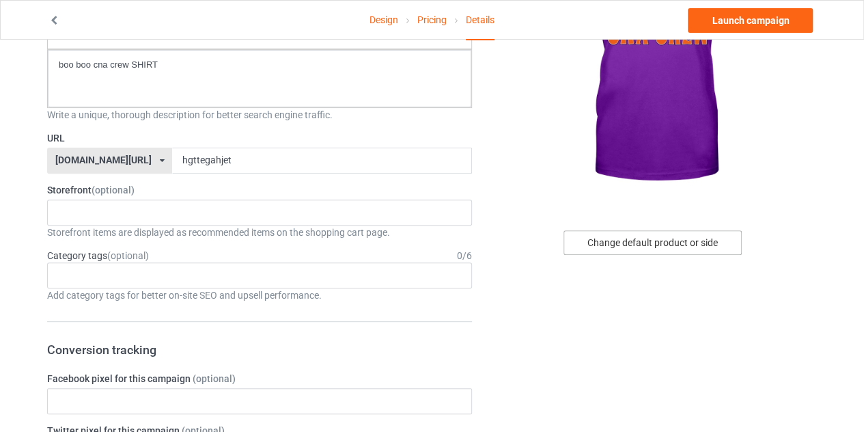
click at [609, 250] on div "Change default product or side" at bounding box center [652, 242] width 178 height 25
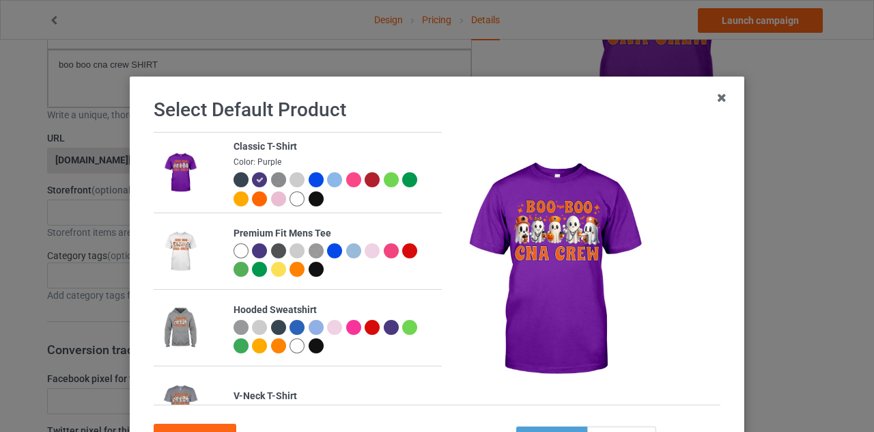
click at [384, 328] on div at bounding box center [391, 327] width 15 height 15
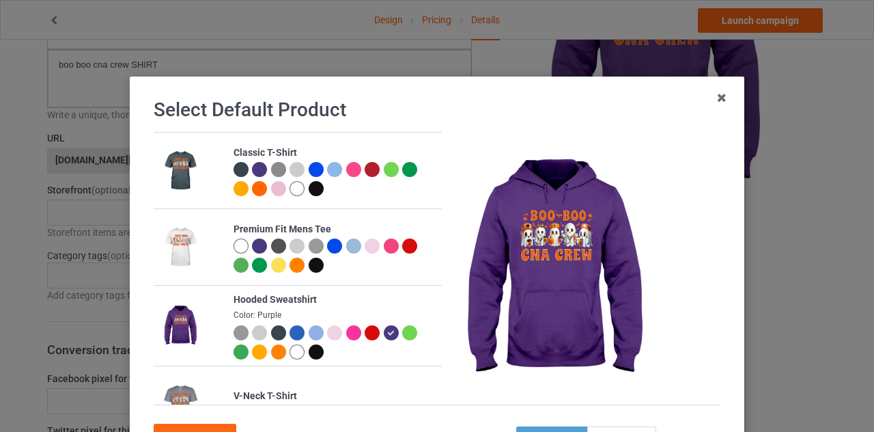
click at [252, 171] on div at bounding box center [259, 169] width 15 height 15
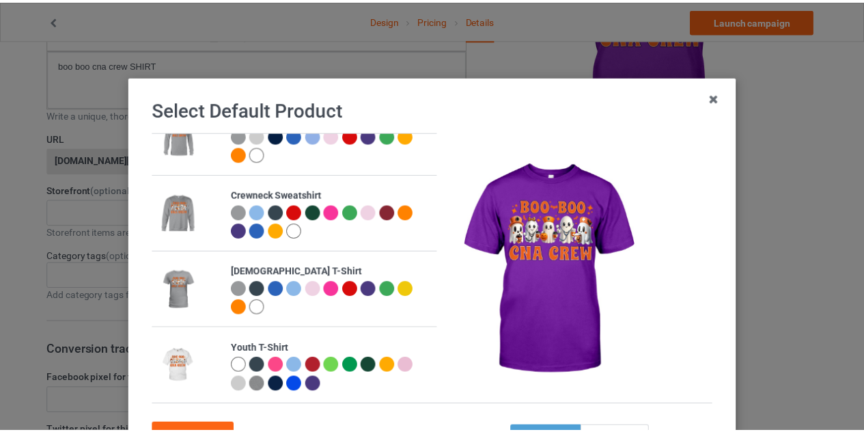
scroll to position [117, 0]
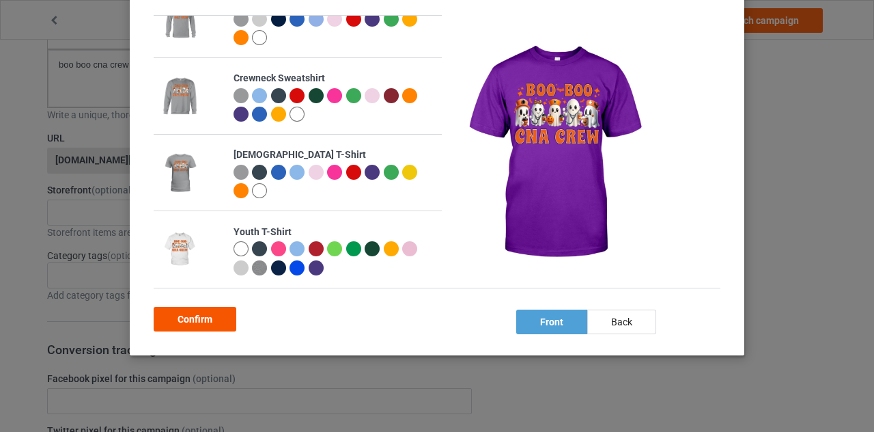
click at [195, 316] on div "Confirm" at bounding box center [195, 319] width 83 height 25
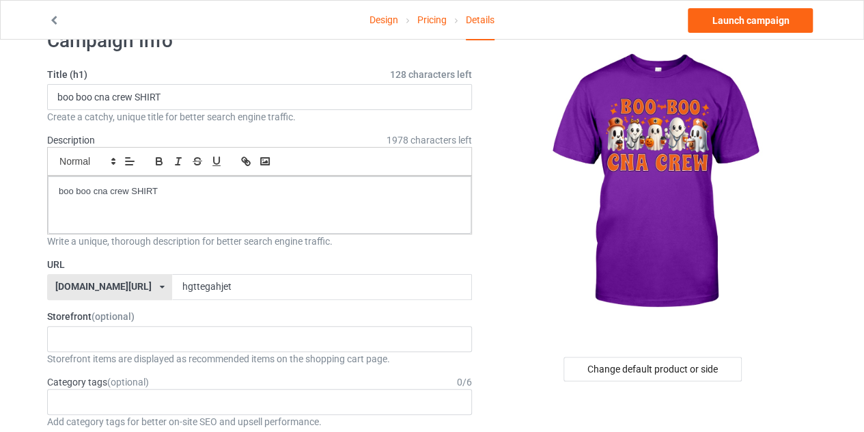
scroll to position [39, 0]
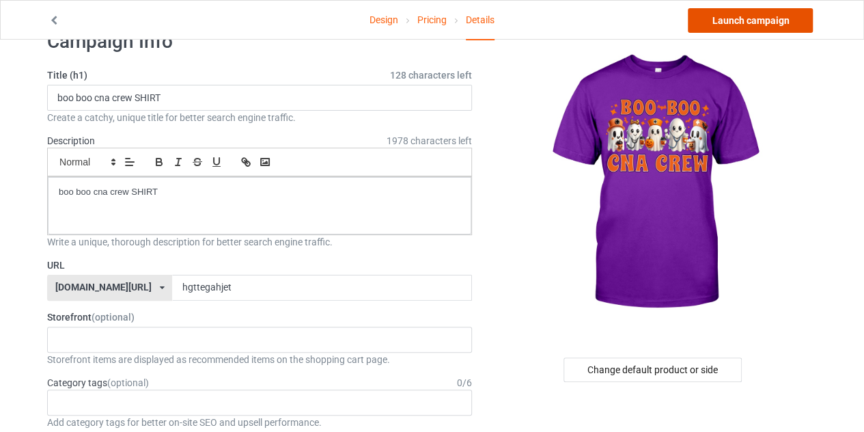
click at [731, 22] on link "Launch campaign" at bounding box center [750, 20] width 125 height 25
